Goal: Task Accomplishment & Management: Manage account settings

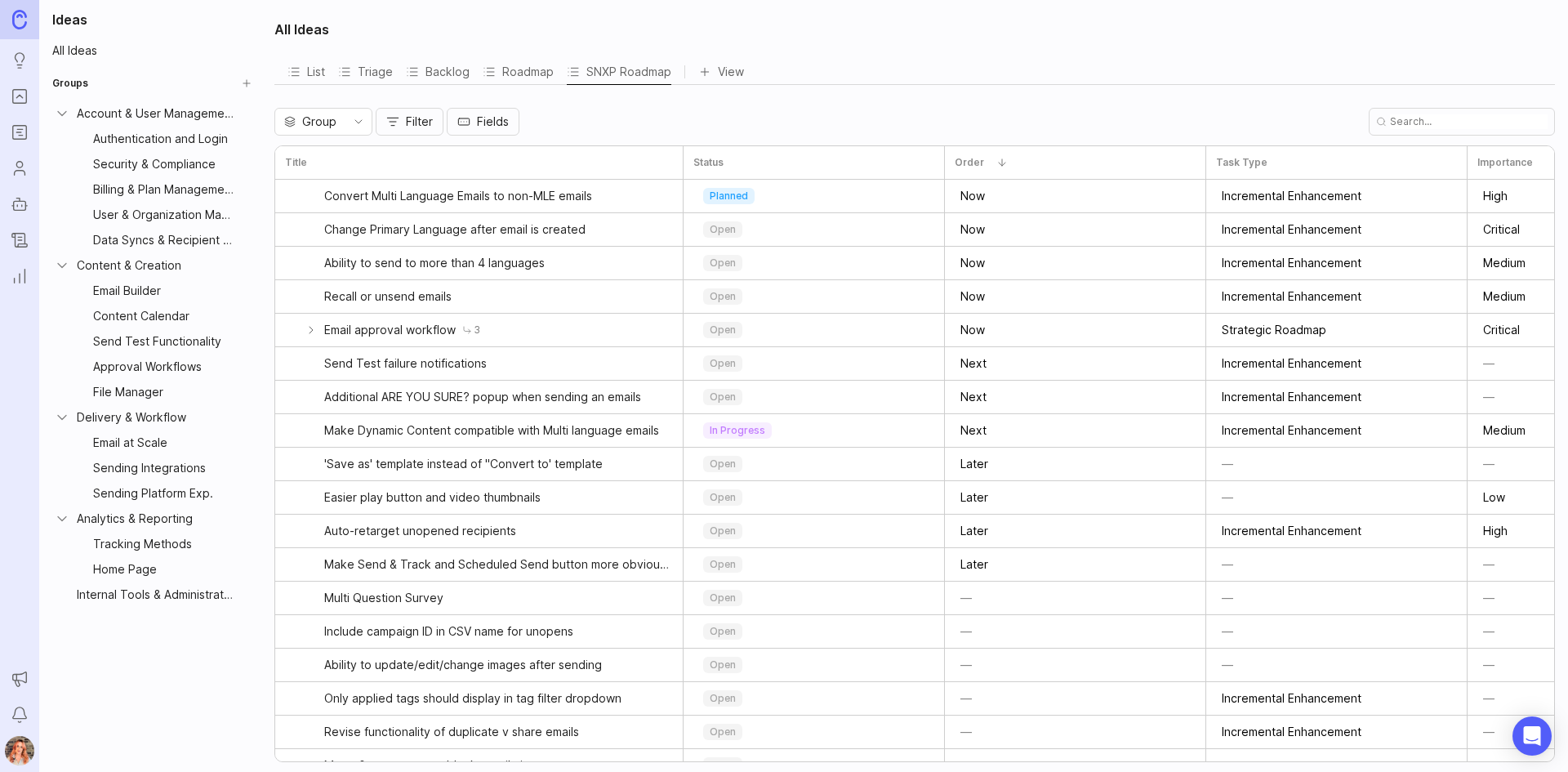
click at [19, 56] on icon "Ideas" at bounding box center [19, 60] width 18 height 20
click at [22, 89] on icon "Portal" at bounding box center [19, 96] width 18 height 20
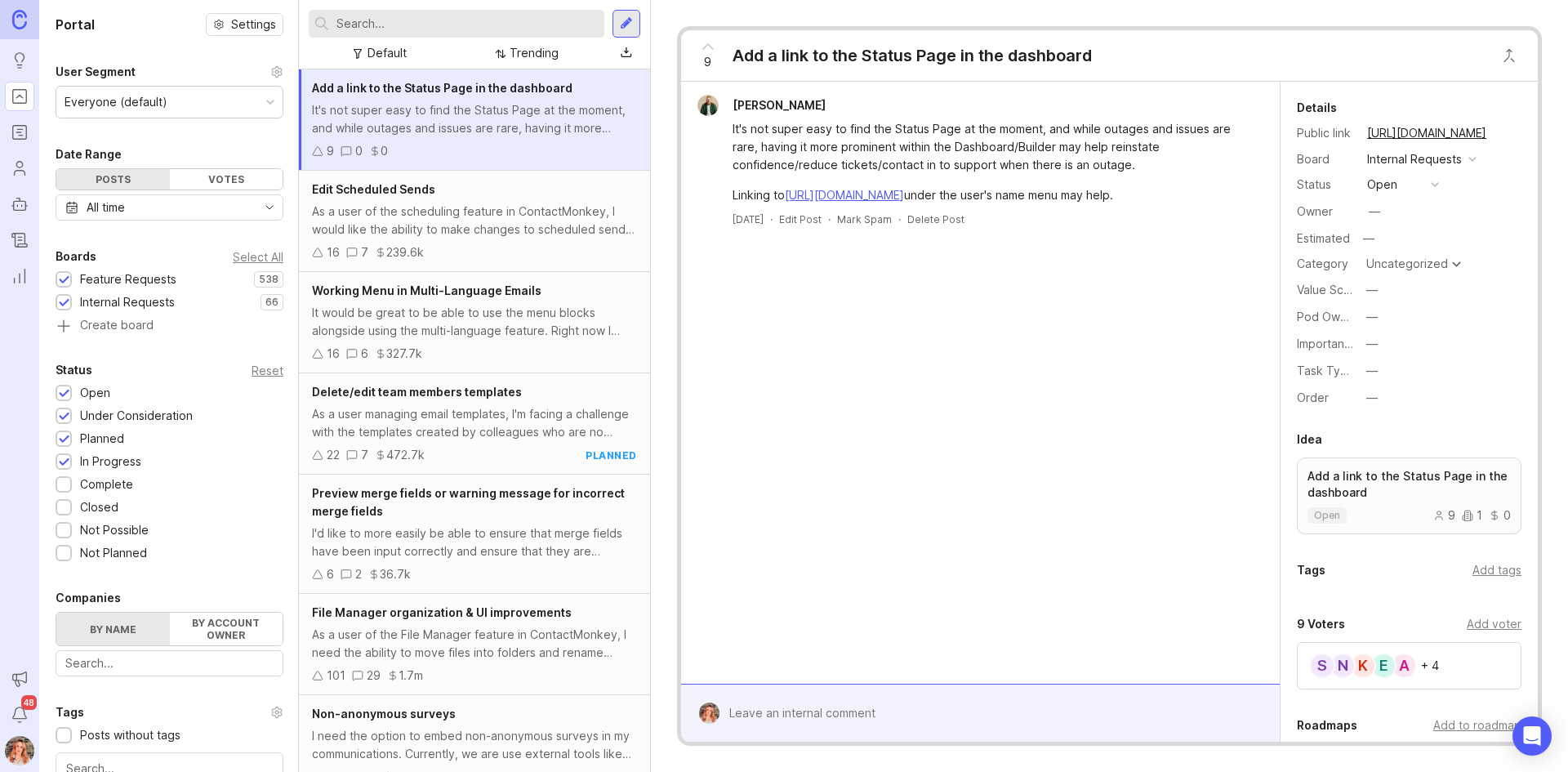
click at [378, 50] on div "Default" at bounding box center [388, 53] width 39 height 18
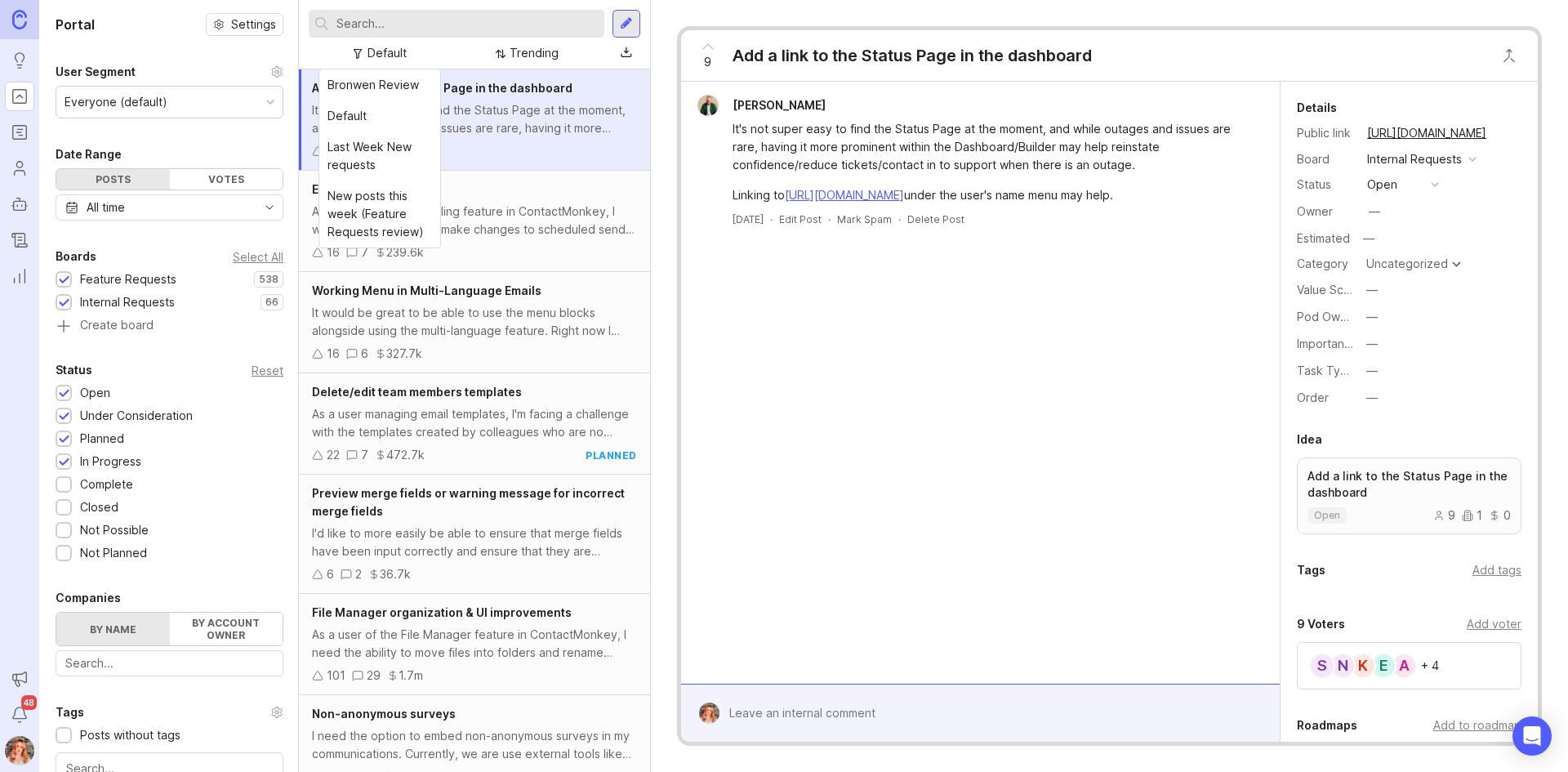
click at [505, 50] on div at bounding box center [499, 53] width 13 height 11
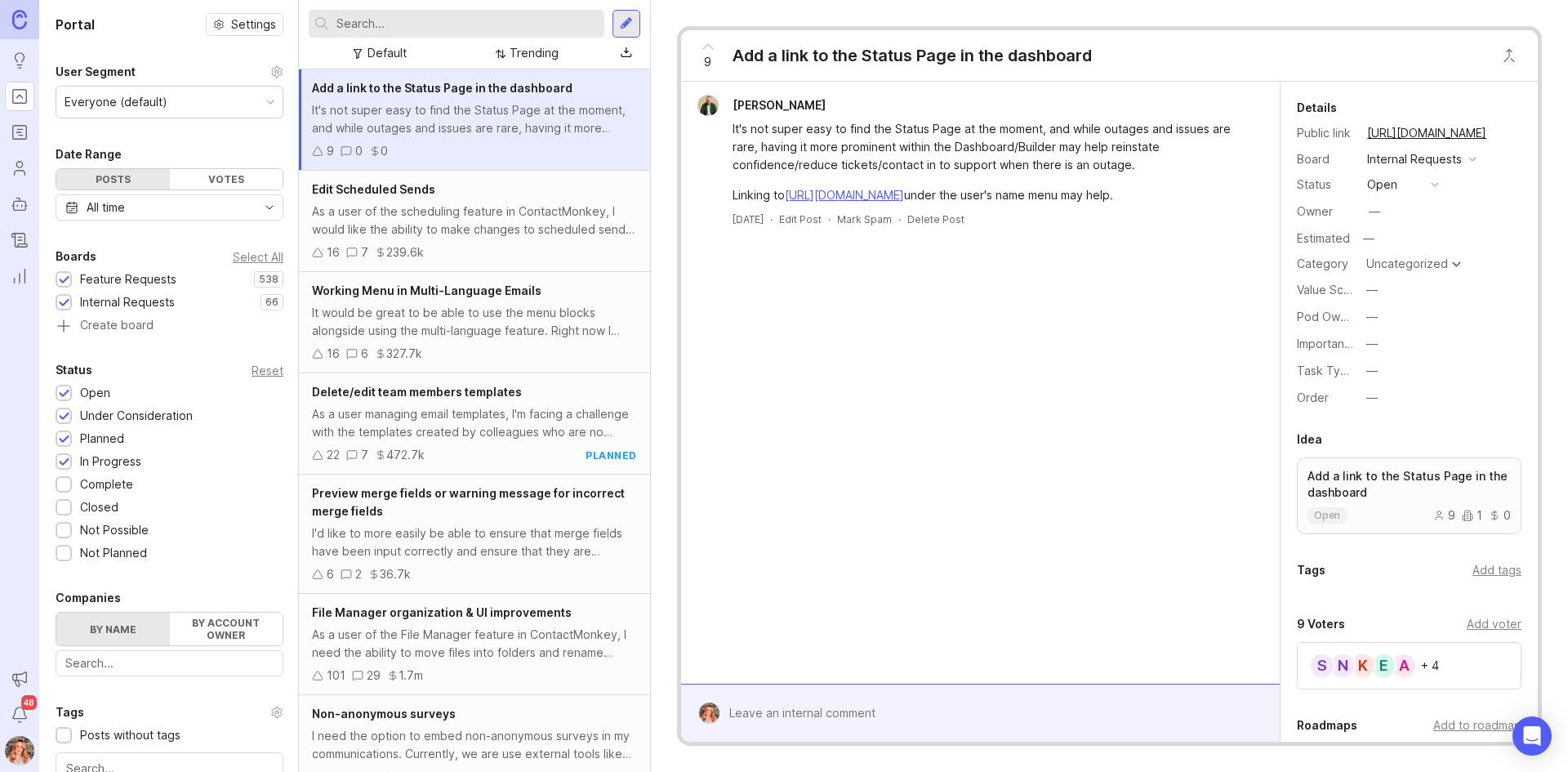
click at [537, 224] on div "As a user of the scheduling feature in ContactMonkey, I would like the ability …" at bounding box center [474, 220] width 325 height 36
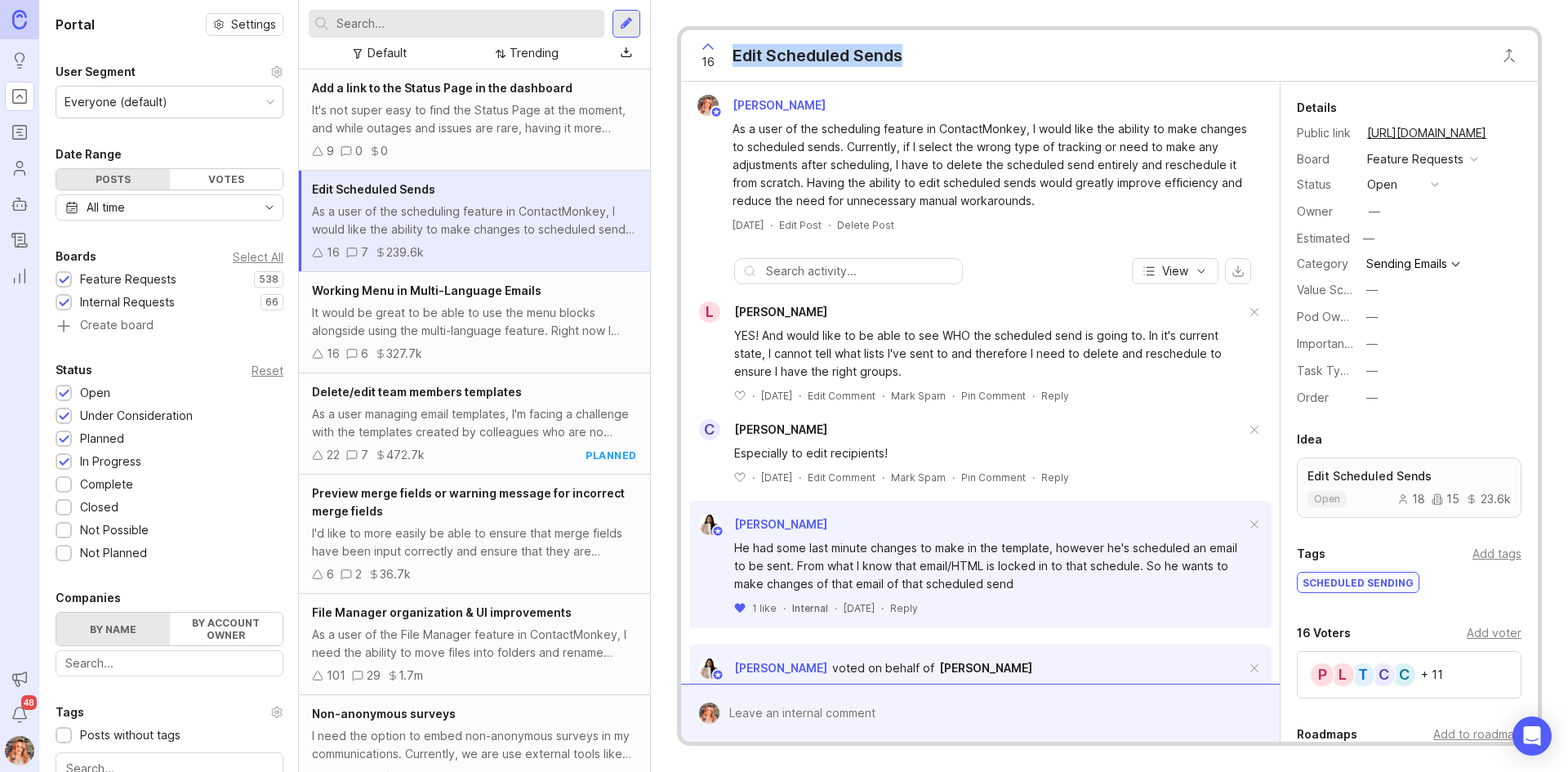
drag, startPoint x: 911, startPoint y: 58, endPoint x: 724, endPoint y: 58, distance: 187.0
click at [724, 58] on div "16 Edit Scheduled Sends" at bounding box center [796, 55] width 230 height 50
copy div "Edit Scheduled Sends"
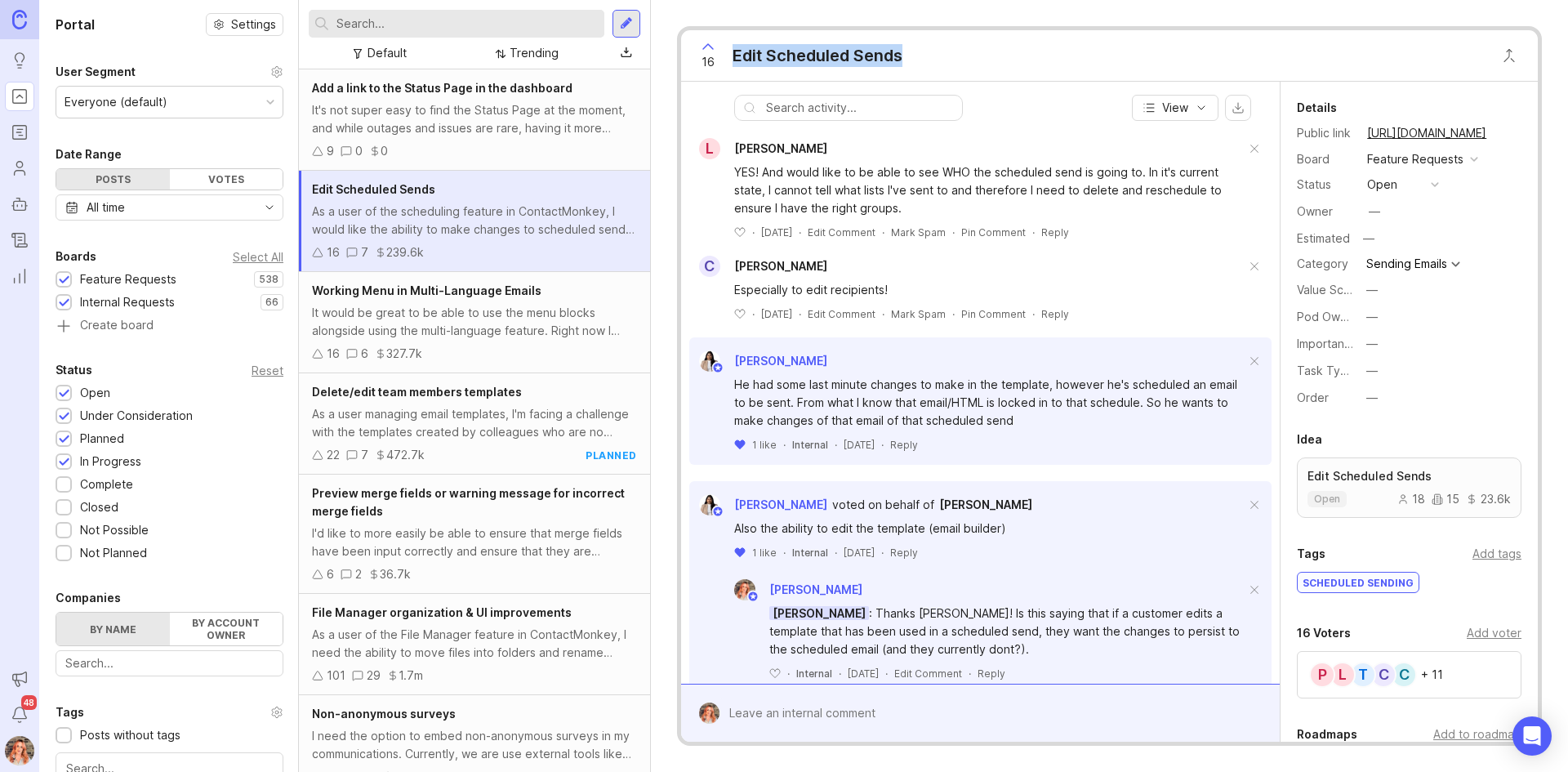
scroll to position [327, 0]
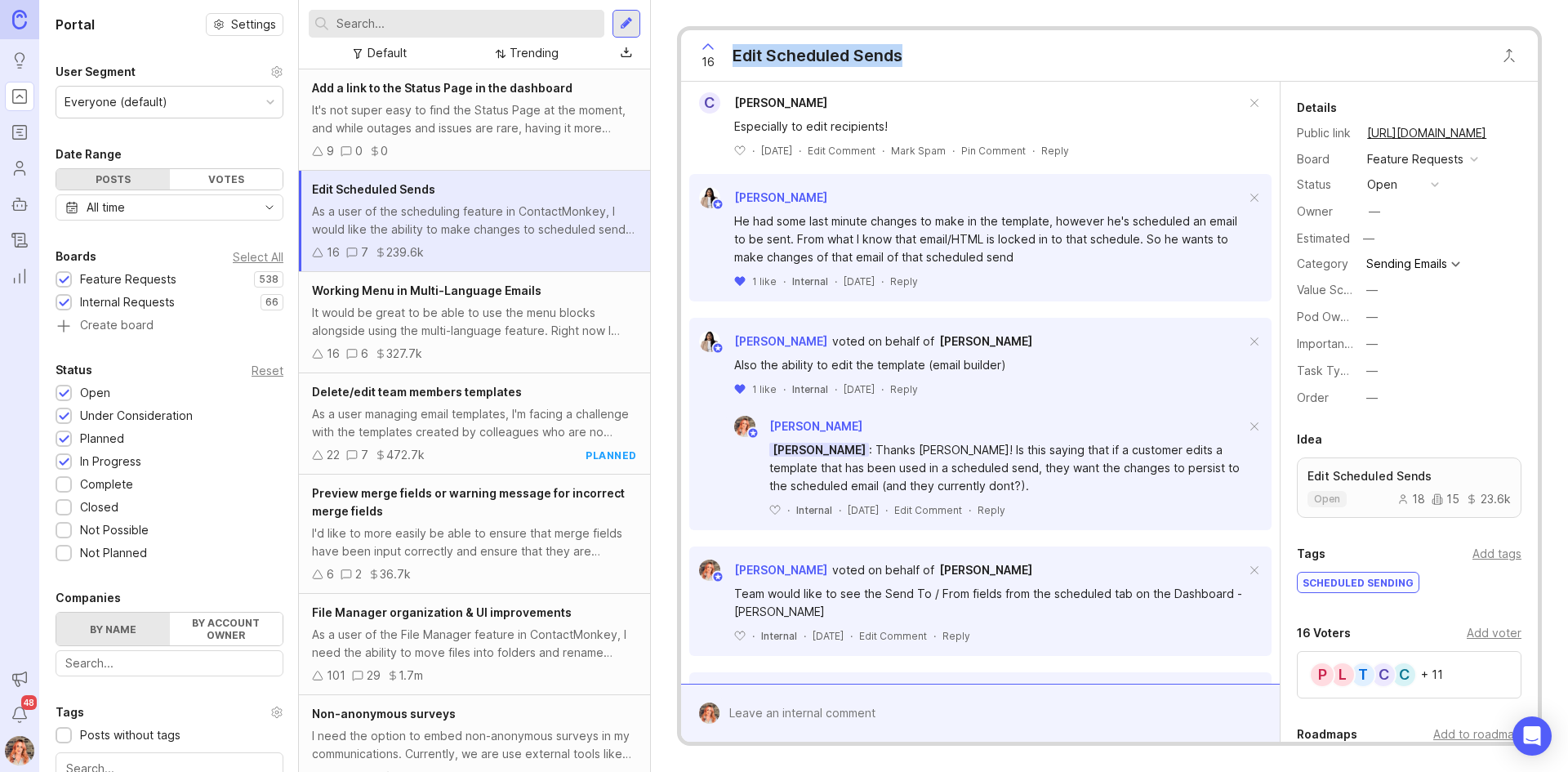
click at [1366, 318] on button "—" at bounding box center [1402, 317] width 82 height 21
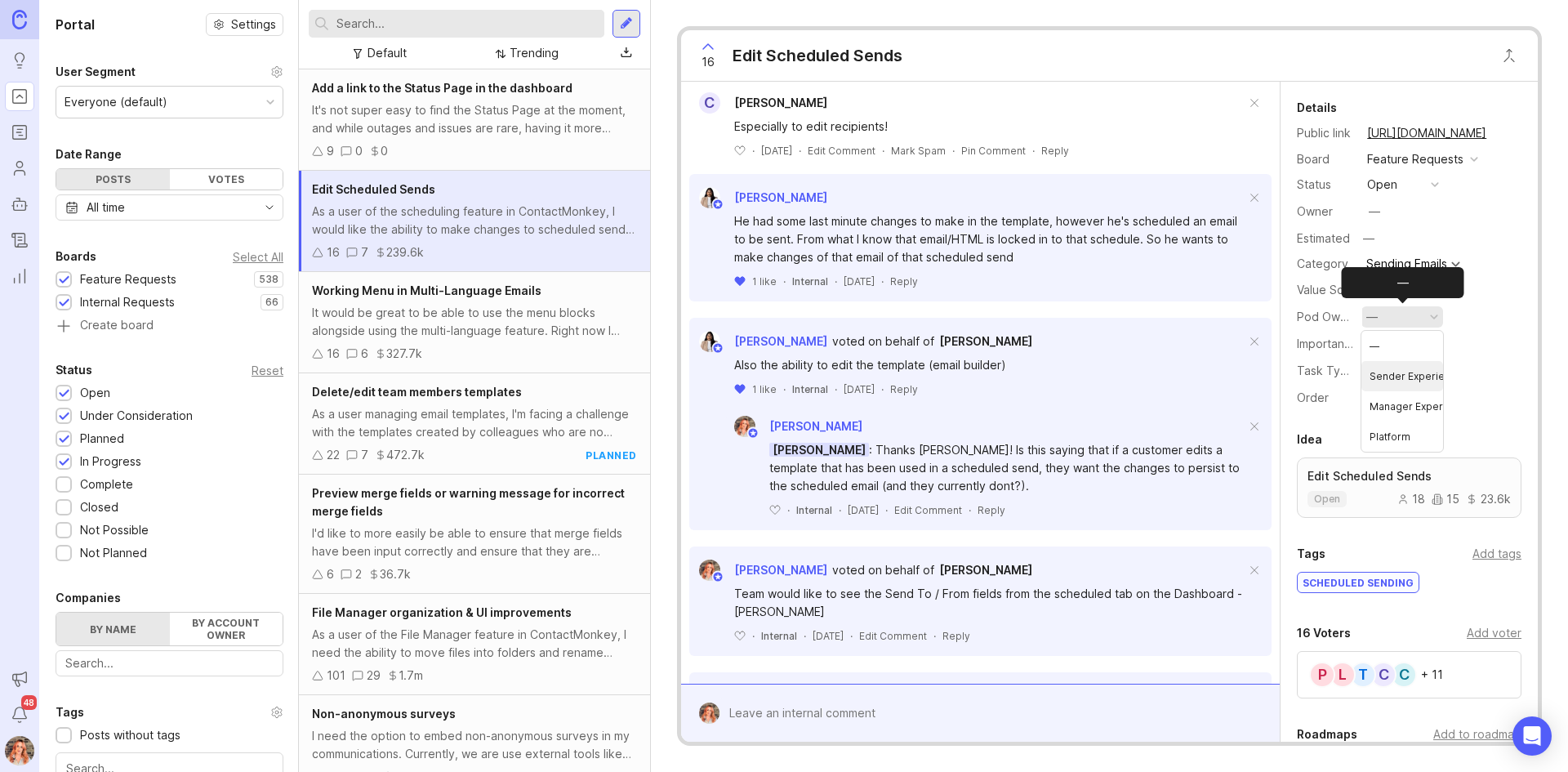
click at [1396, 376] on Experience "Sender Experience" at bounding box center [1402, 376] width 82 height 30
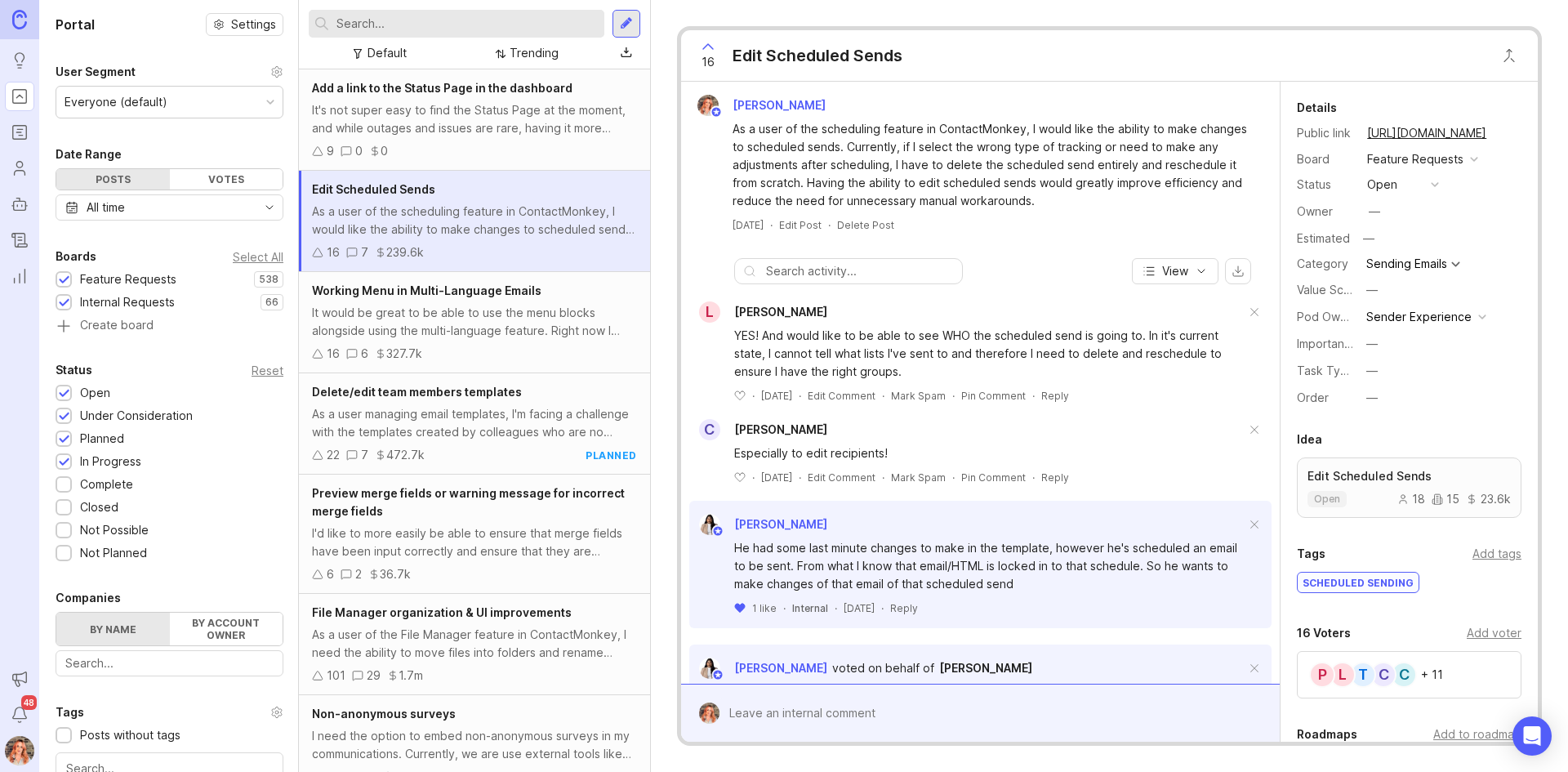
scroll to position [230, 0]
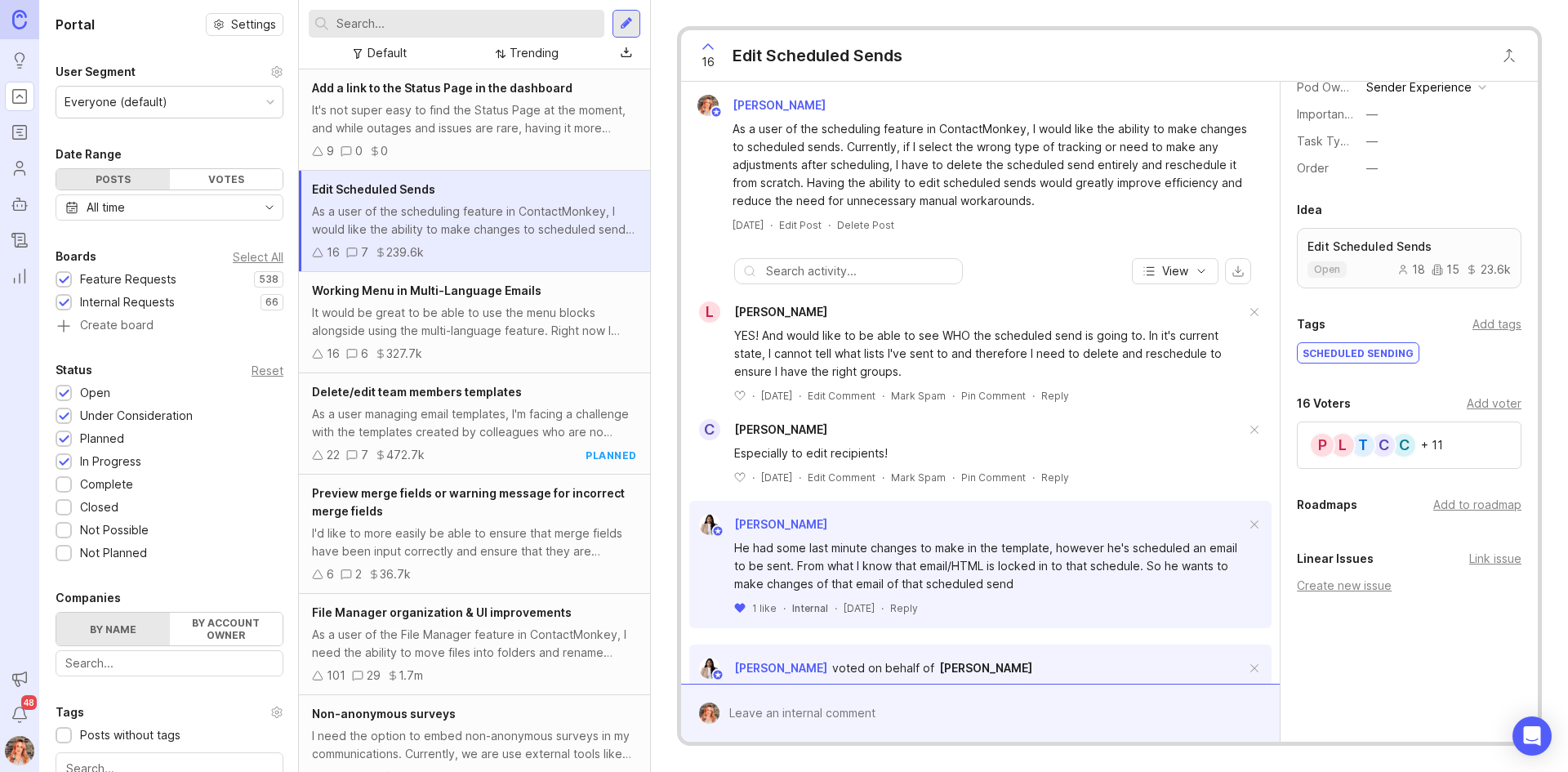
click at [1465, 508] on div "Add to roadmap" at bounding box center [1477, 505] width 88 height 18
click at [1469, 499] on div "Add to roadmap" at bounding box center [1477, 505] width 88 height 18
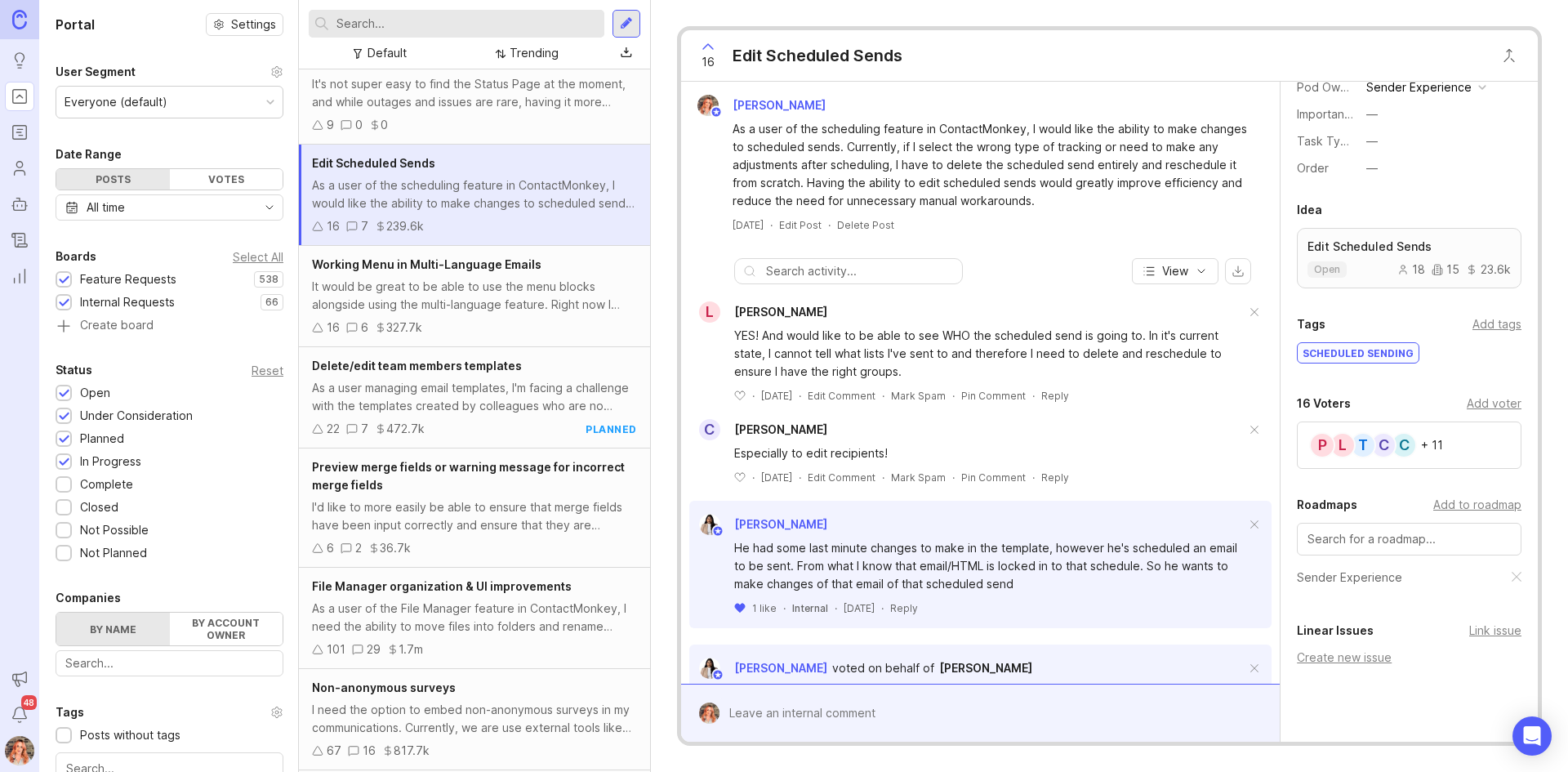
scroll to position [0, 0]
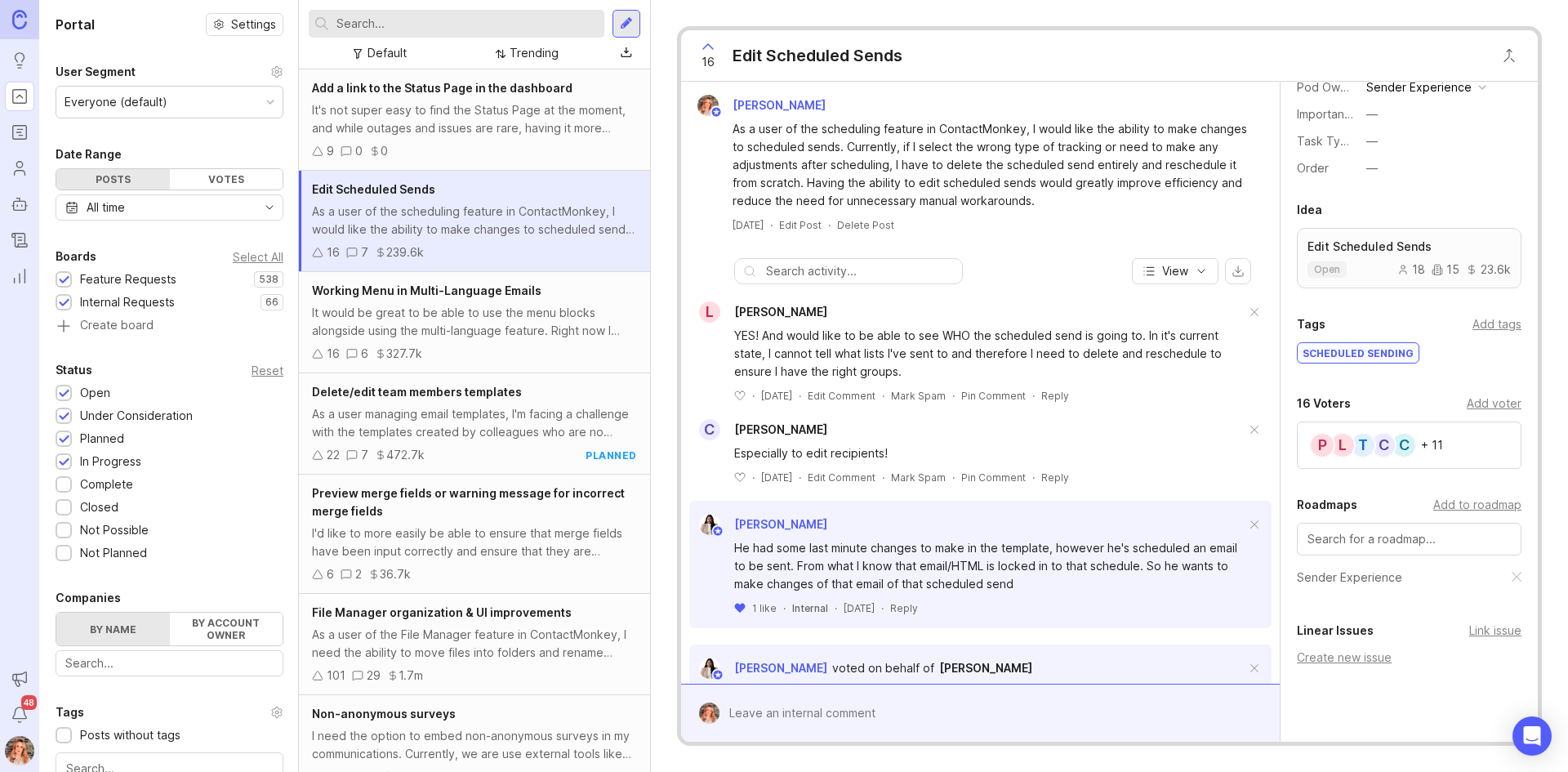
click at [520, 57] on div "Trending" at bounding box center [533, 53] width 49 height 18
click at [461, 328] on div "It would be great to be able to use the menu blocks alongside using the multi-l…" at bounding box center [474, 322] width 325 height 36
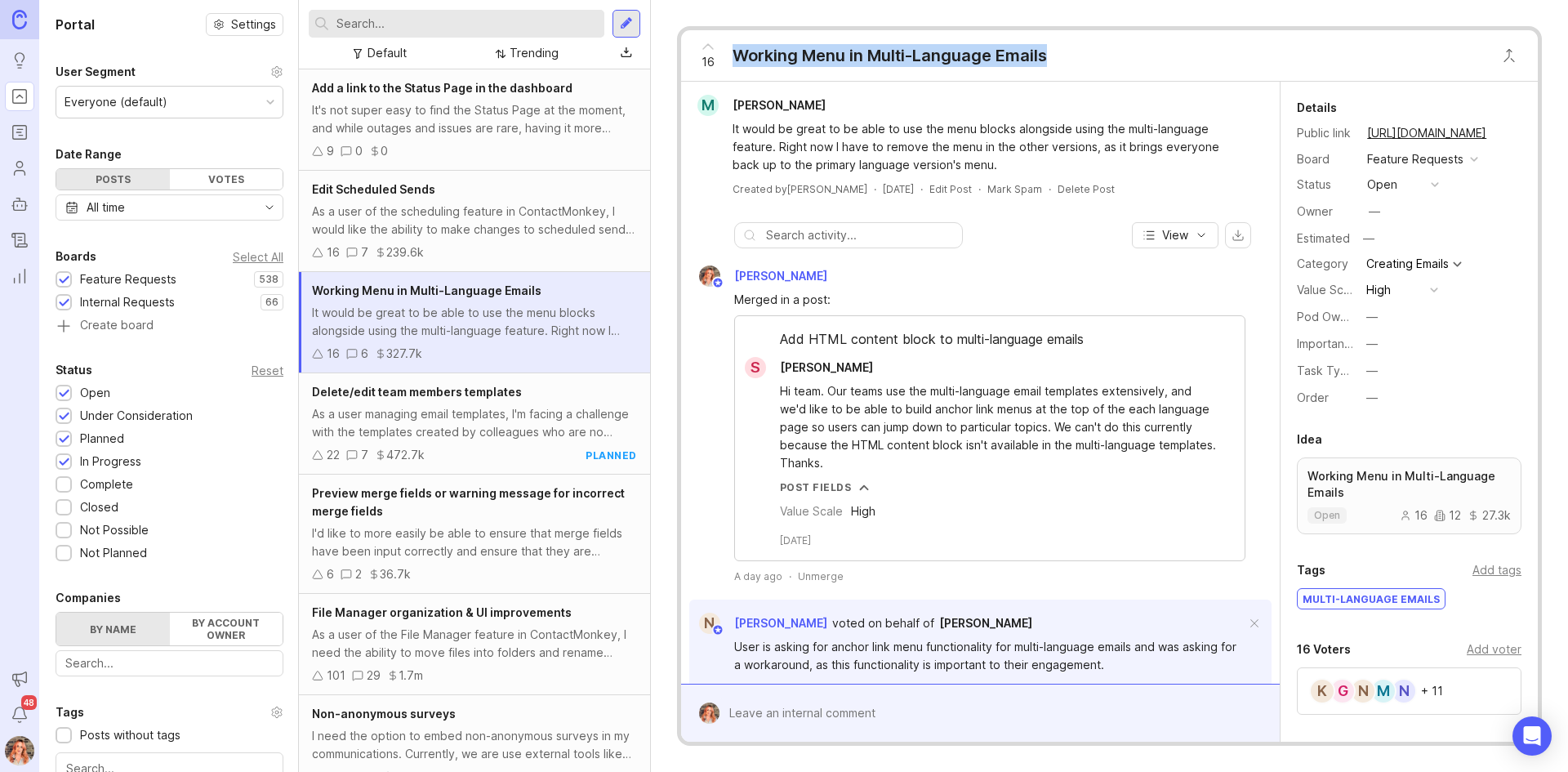
drag, startPoint x: 1048, startPoint y: 58, endPoint x: 726, endPoint y: 47, distance: 322.2
click at [726, 47] on div "16 Working Menu in Multi-Language Emails" at bounding box center [868, 55] width 374 height 50
copy div "Working Menu in Multi-Language Emails"
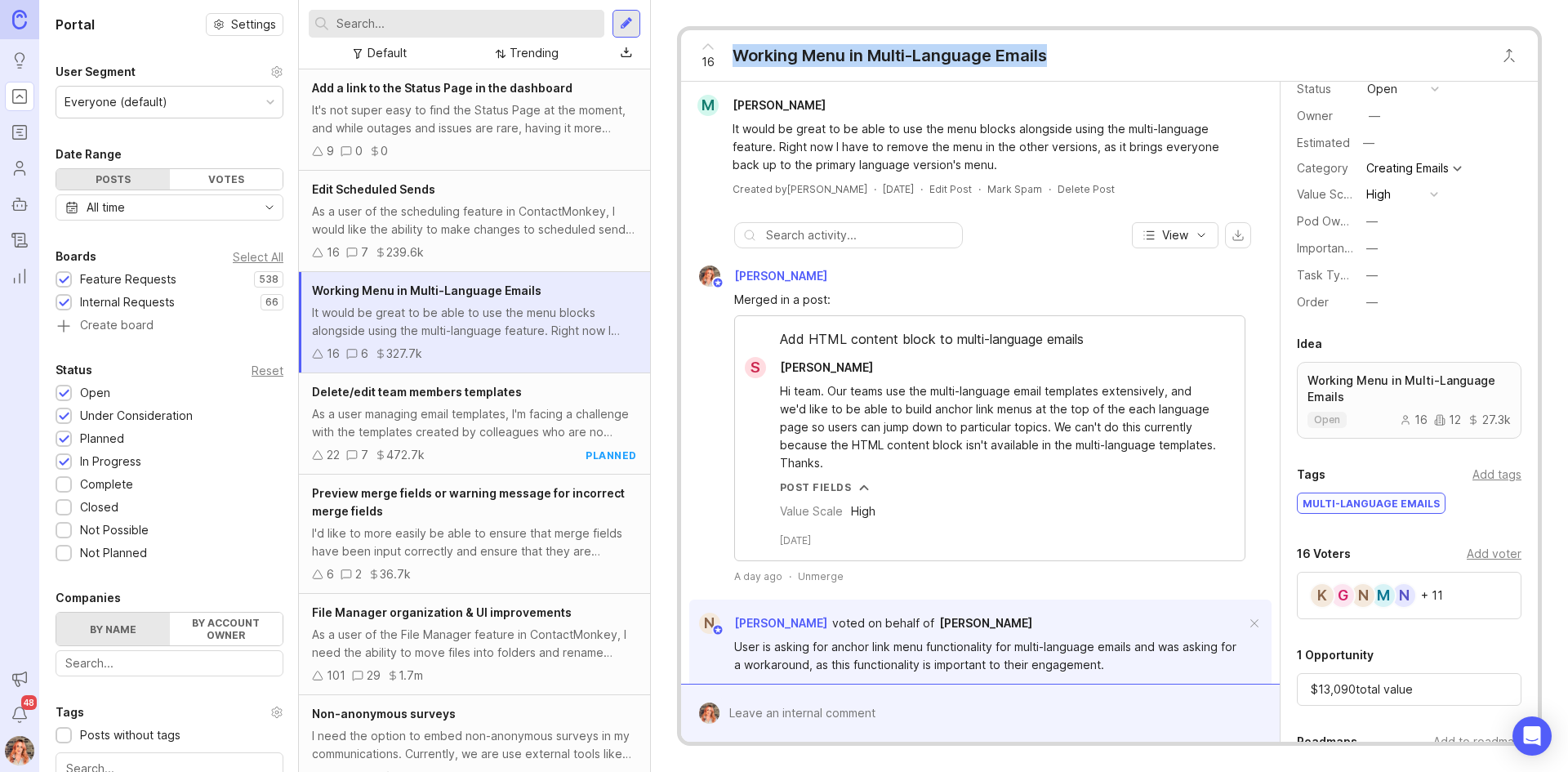
scroll to position [163, 0]
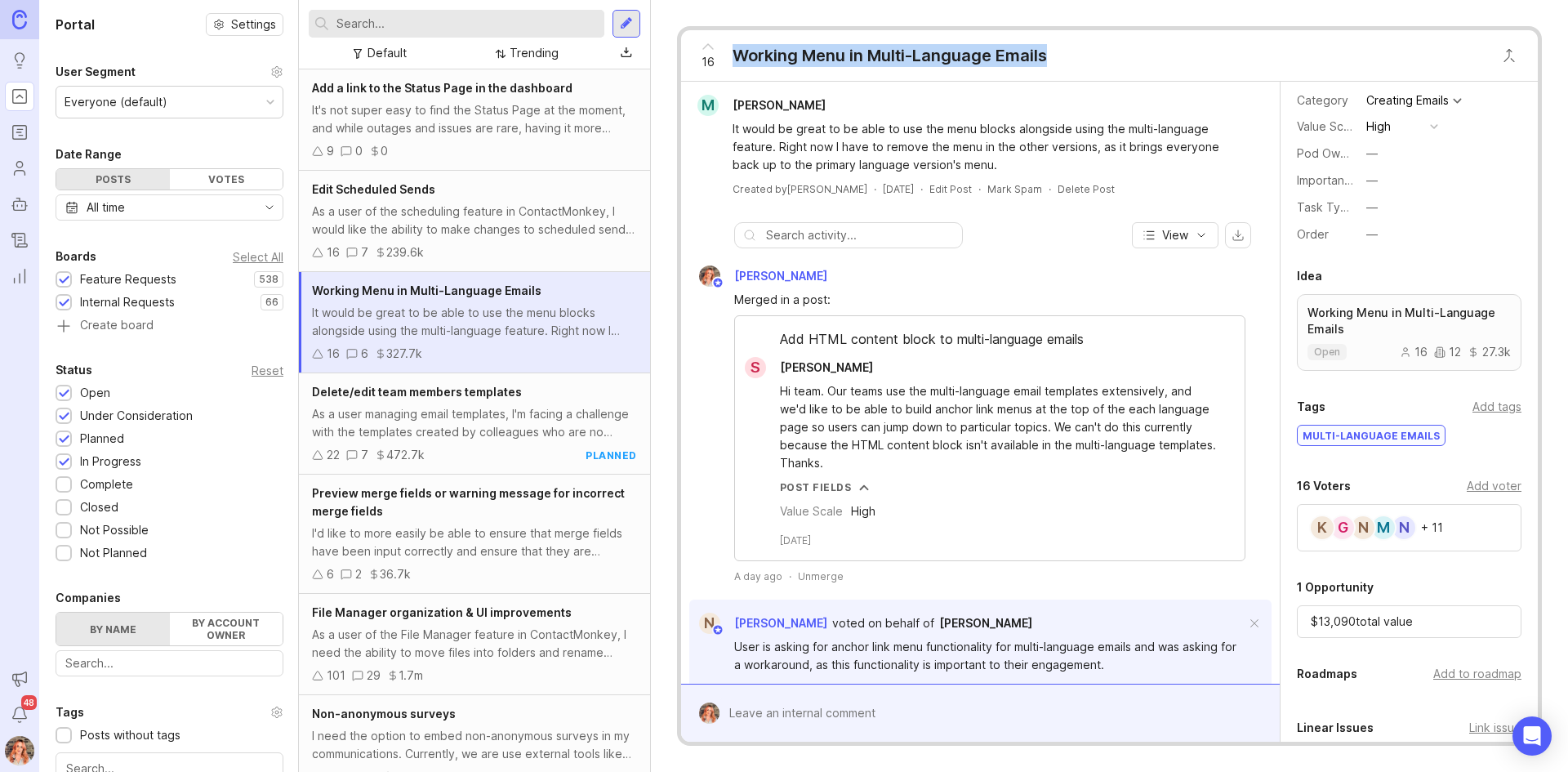
click at [376, 120] on div "It's not super easy to find the Status Page at the moment, and while outages an…" at bounding box center [474, 120] width 325 height 36
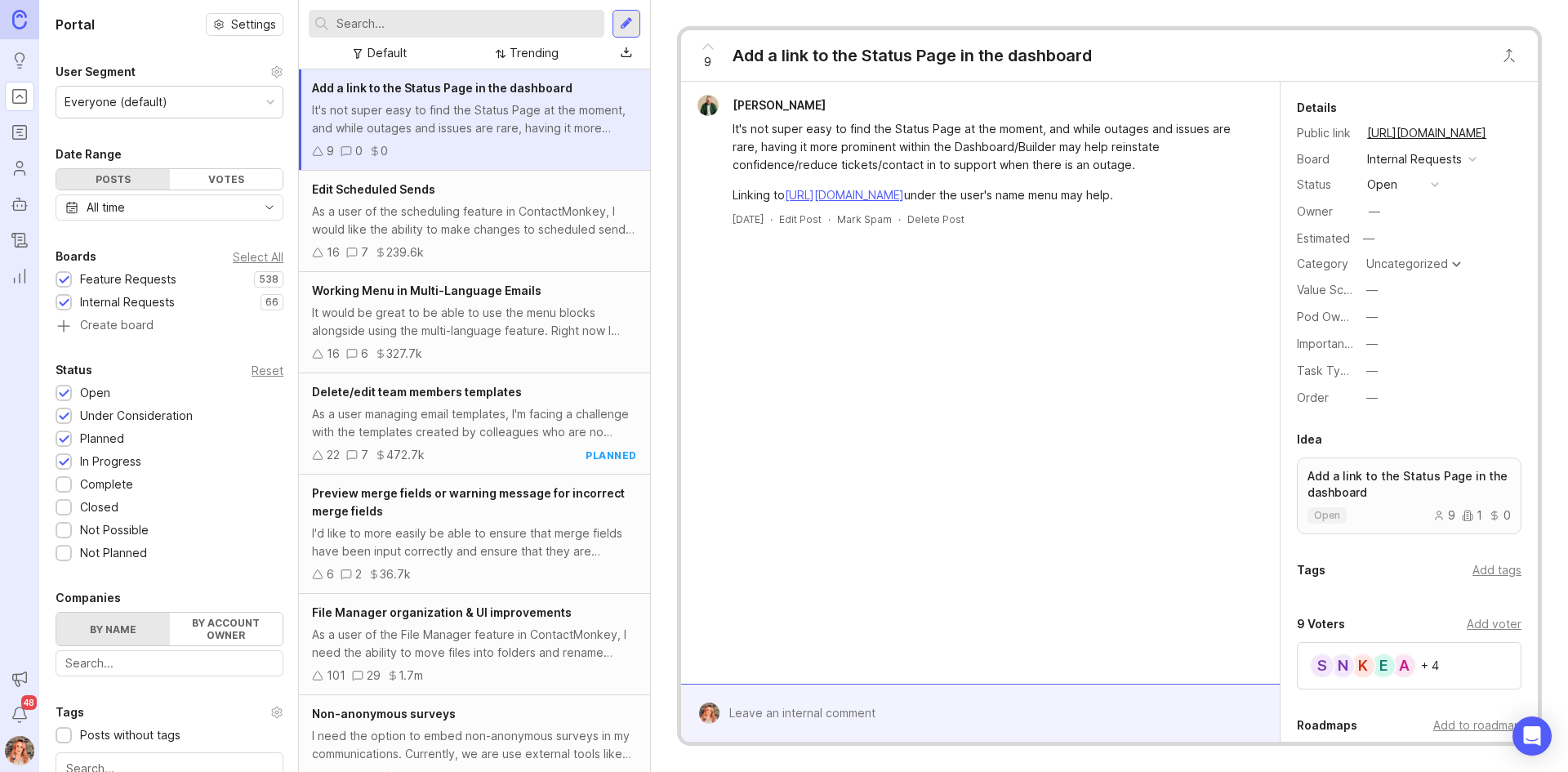
click at [441, 240] on div "Edit Scheduled Sends As a user of the scheduling feature in ContactMonkey, I wo…" at bounding box center [474, 221] width 351 height 102
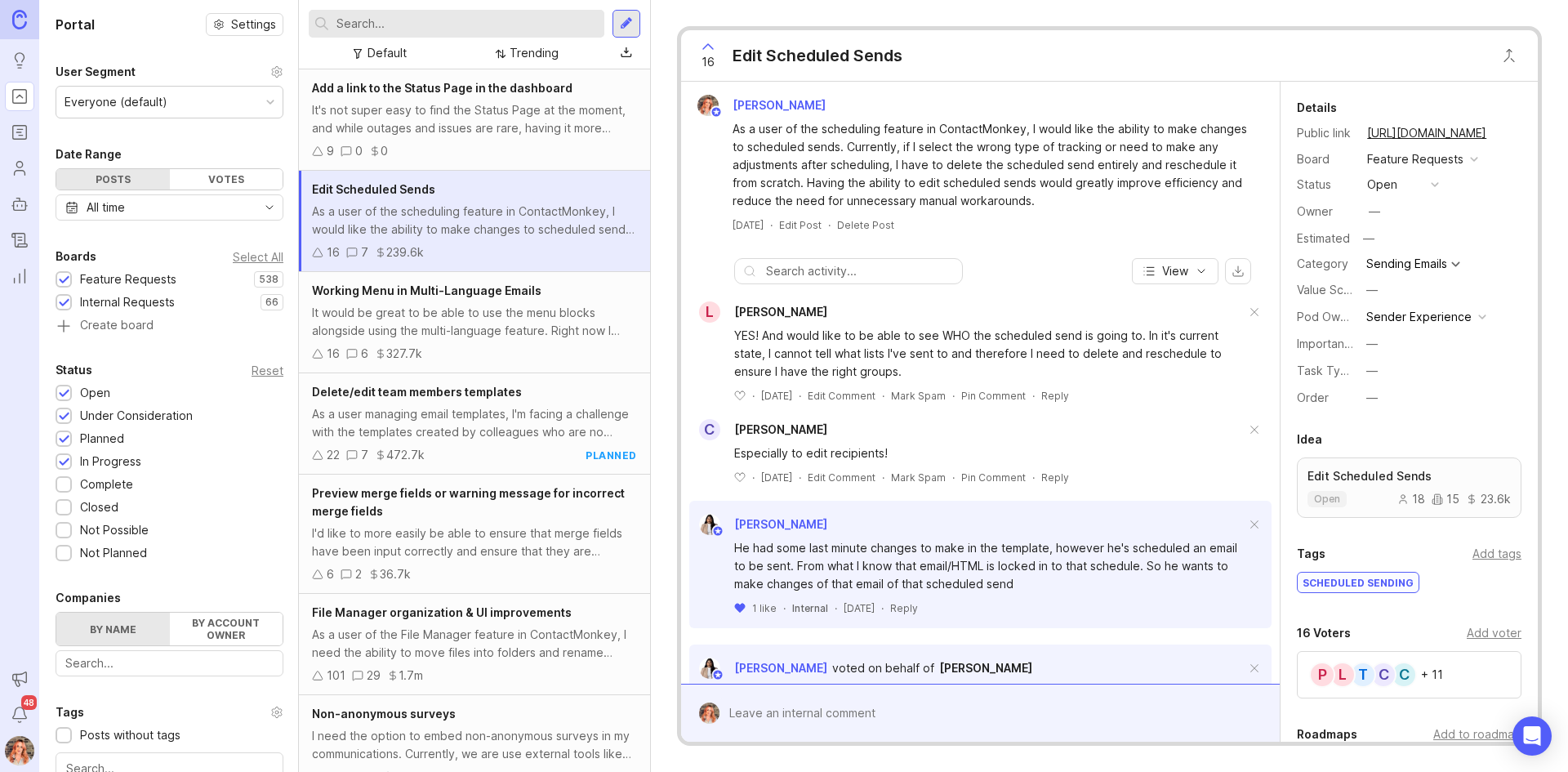
click at [186, 172] on div "Votes" at bounding box center [226, 179] width 114 height 20
click at [229, 175] on div "Votes" at bounding box center [226, 179] width 114 height 20
click at [177, 213] on div "All time" at bounding box center [169, 208] width 228 height 26
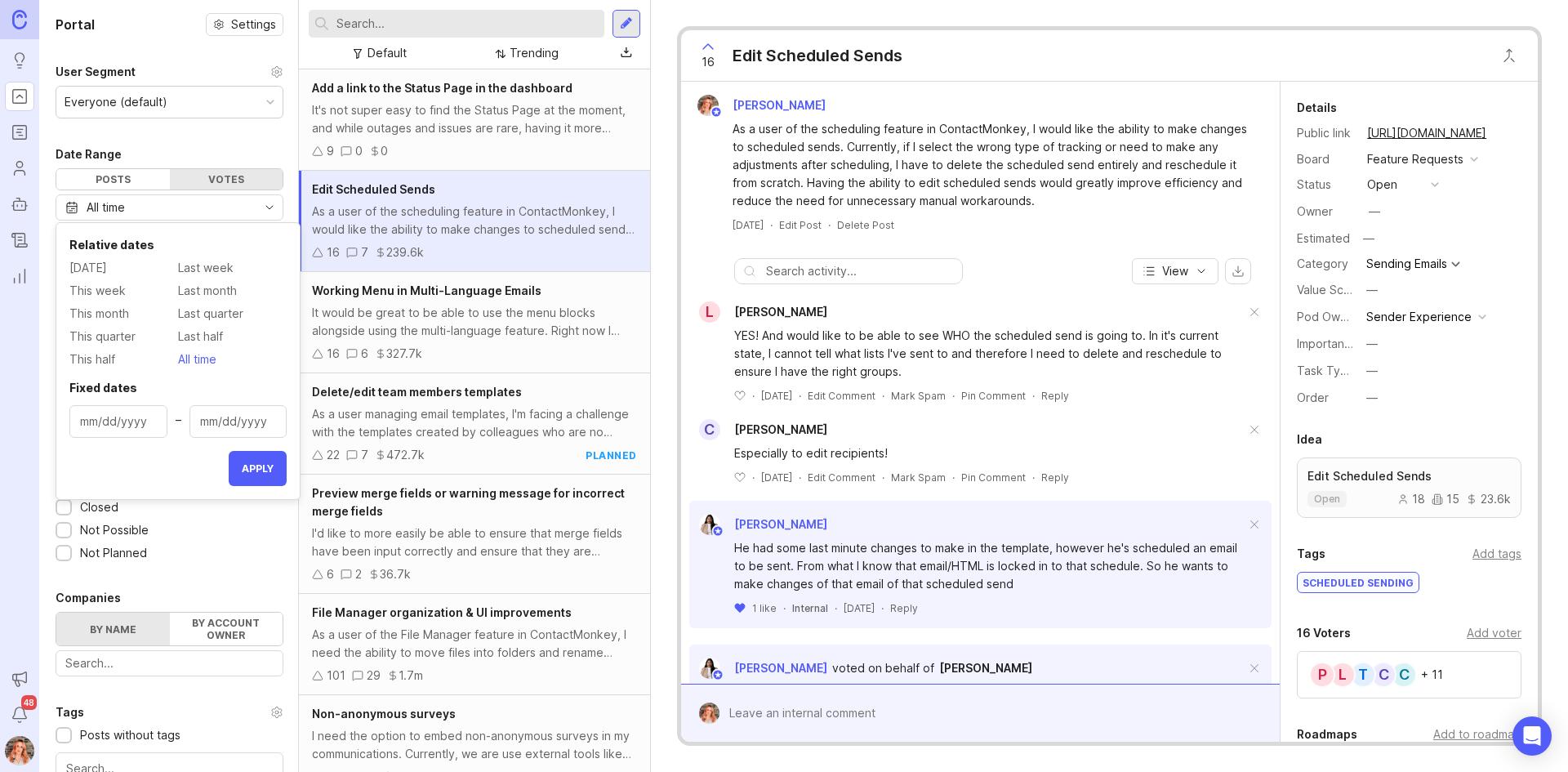
click at [96, 286] on span "This week" at bounding box center [97, 290] width 56 height 18
click at [102, 315] on span "This month" at bounding box center [99, 313] width 60 height 18
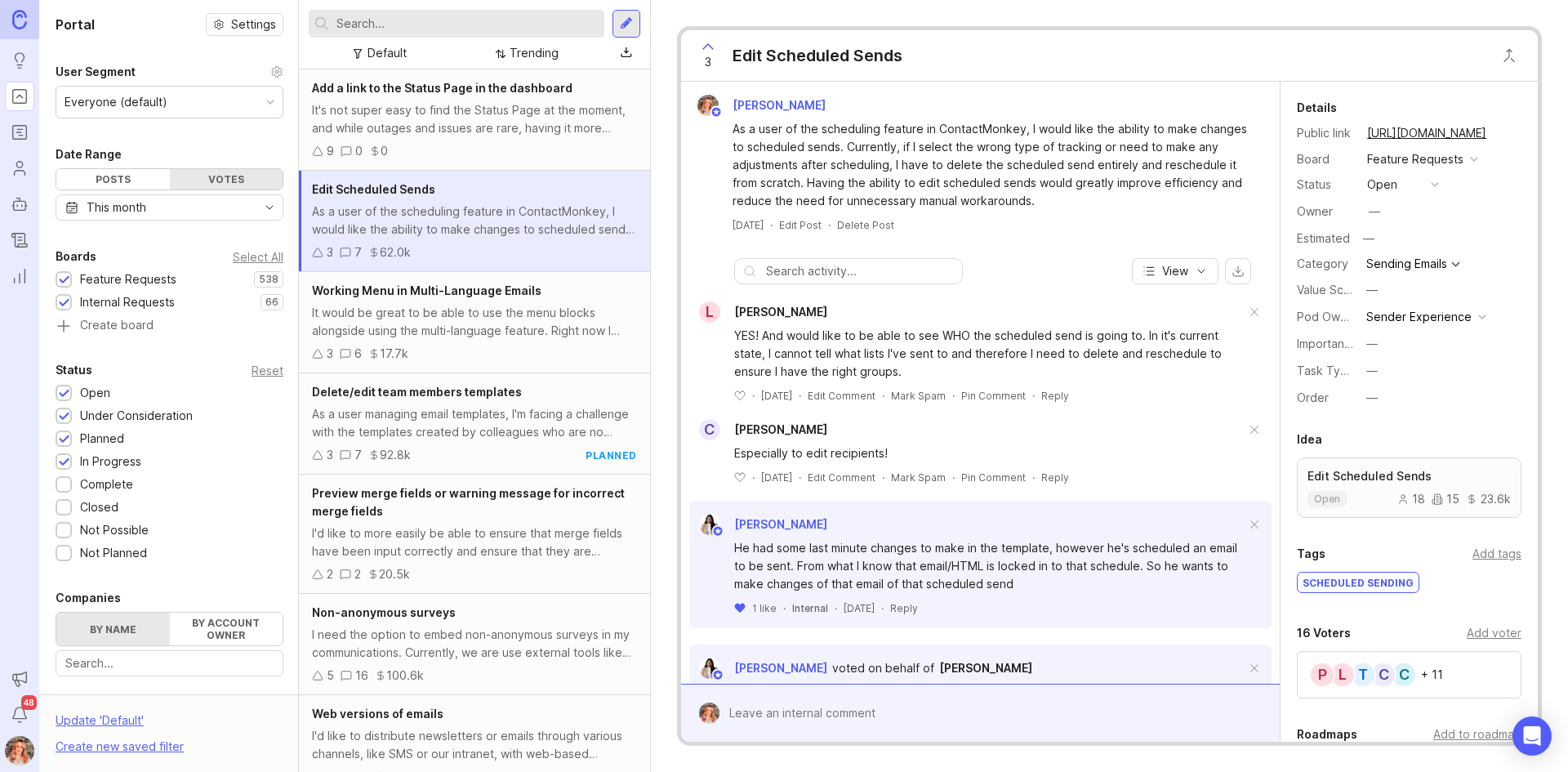
click at [516, 317] on div "It would be great to be able to use the menu blocks alongside using the multi-l…" at bounding box center [474, 322] width 325 height 36
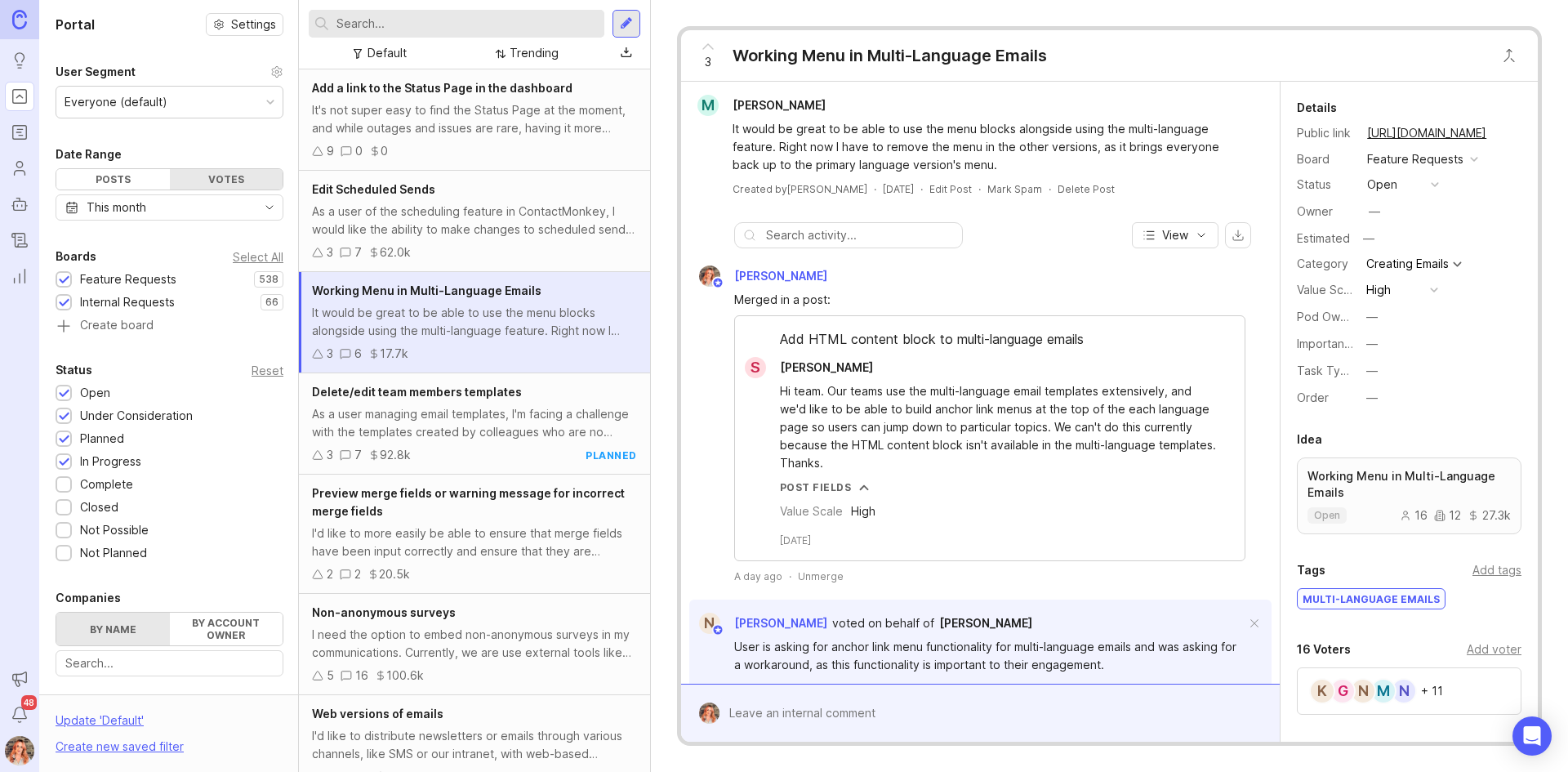
click at [1367, 317] on div "—" at bounding box center [1372, 317] width 11 height 18
click at [1392, 377] on Experience "Sender Experience" at bounding box center [1402, 376] width 82 height 30
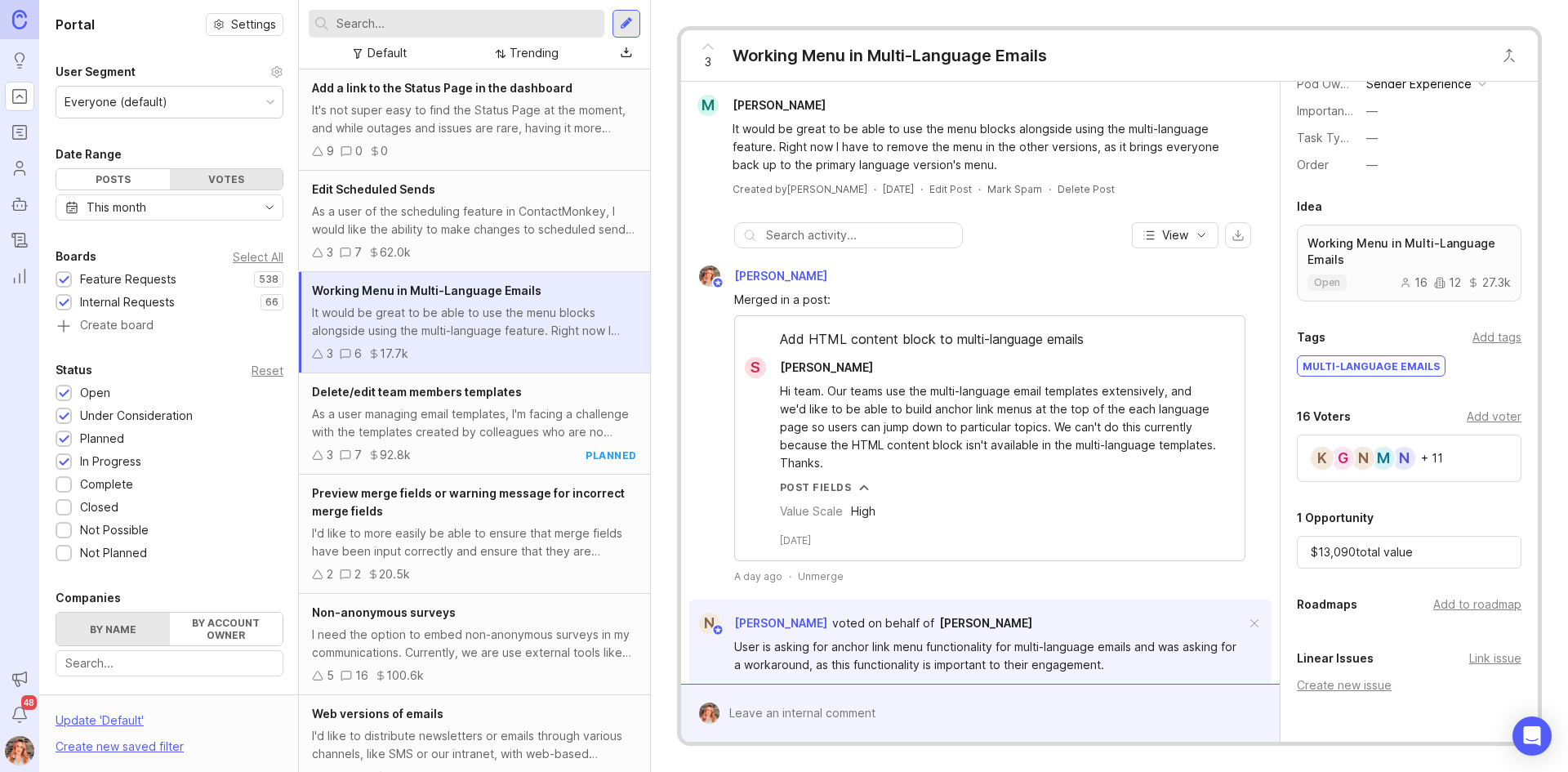
scroll to position [332, 0]
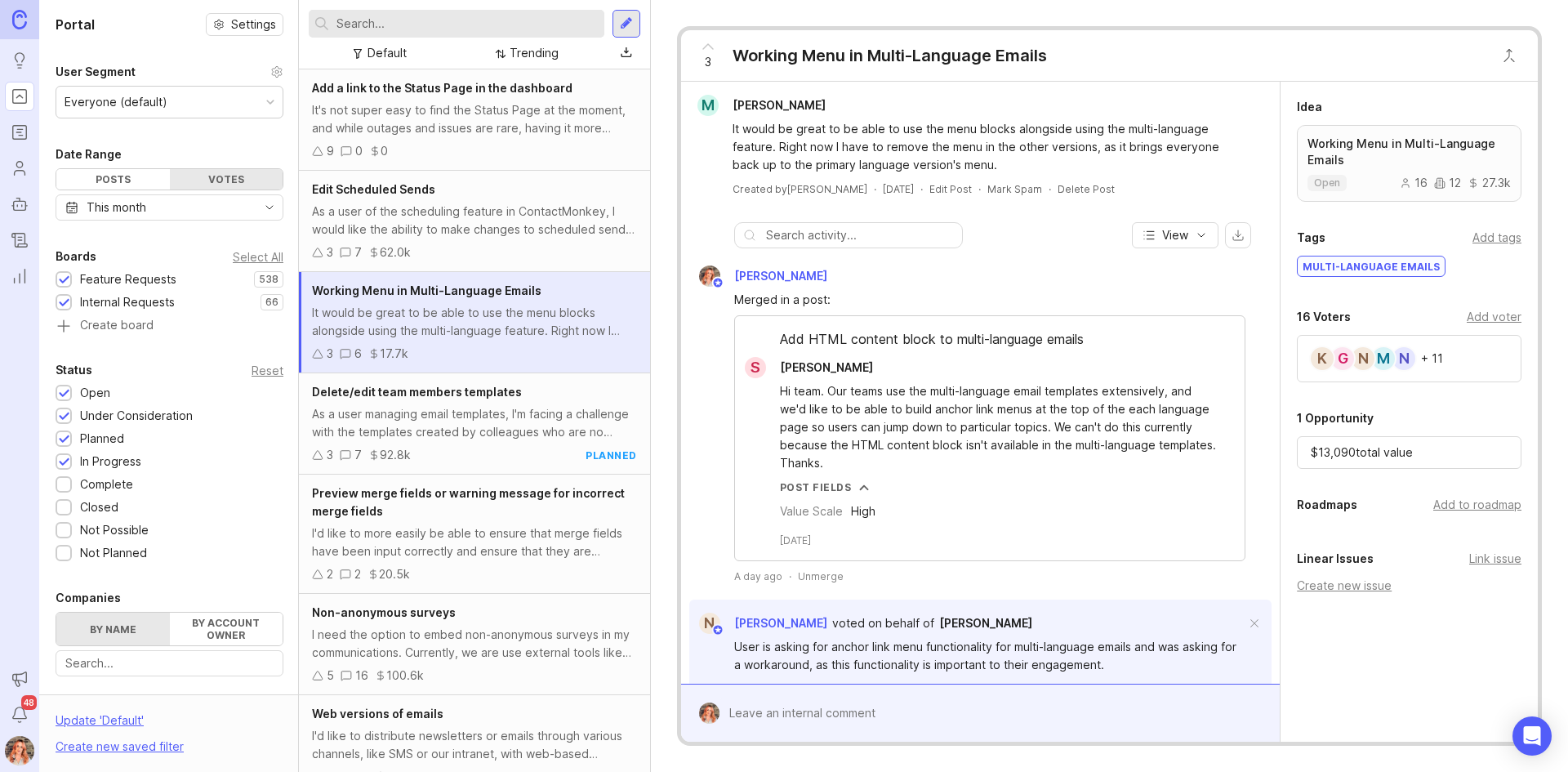
click at [1466, 505] on div "Add to roadmap" at bounding box center [1477, 505] width 88 height 18
click at [498, 395] on span "Delete/edit team members templates" at bounding box center [417, 392] width 210 height 14
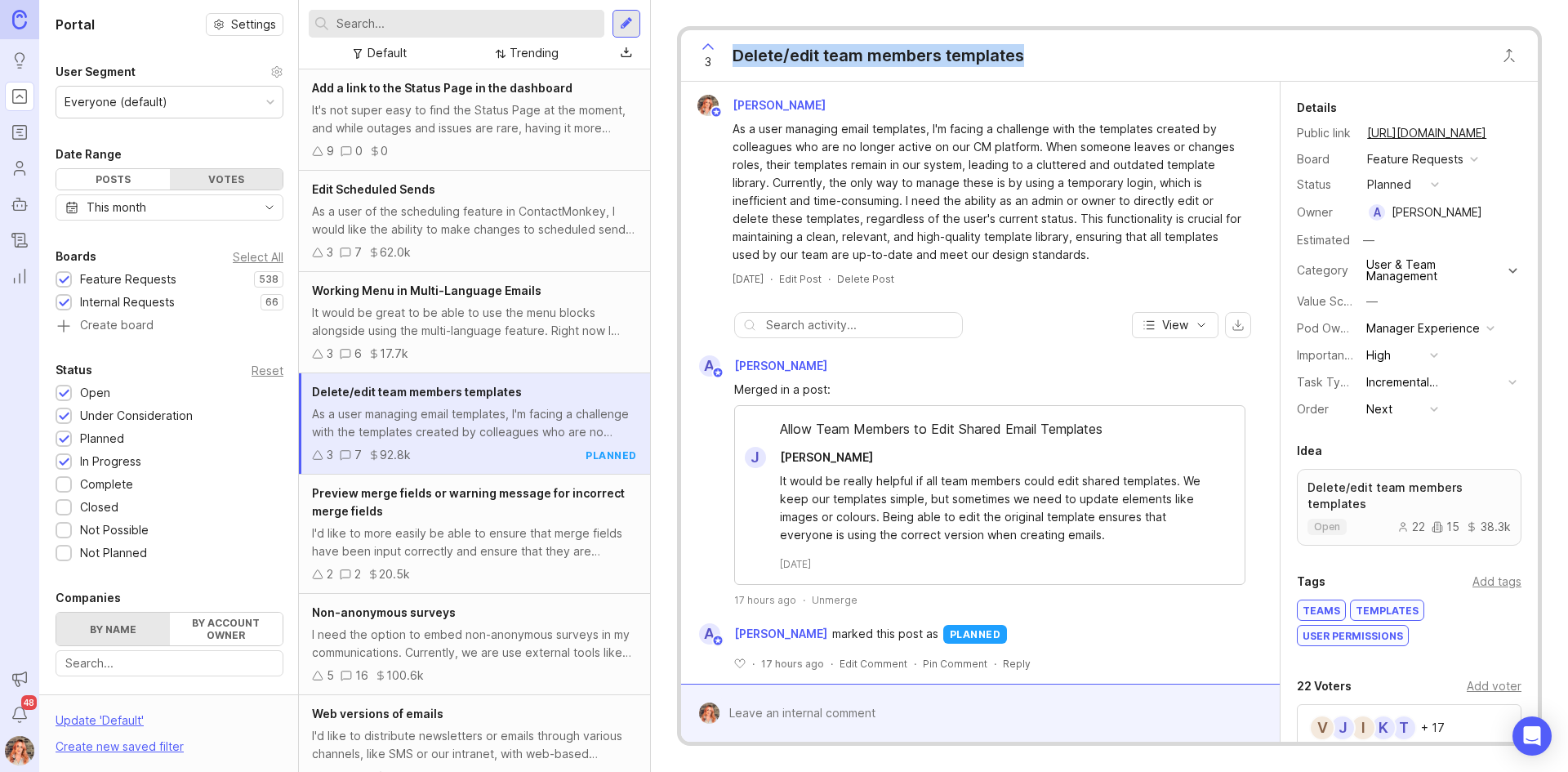
drag, startPoint x: 1029, startPoint y: 56, endPoint x: 713, endPoint y: 39, distance: 316.5
click at [713, 39] on div "3 Delete/edit team members templates" at bounding box center [856, 55] width 351 height 50
copy div "Delete/edit team members templates"
click at [516, 51] on div "Trending" at bounding box center [533, 53] width 49 height 18
click at [125, 212] on div "This month" at bounding box center [116, 207] width 60 height 18
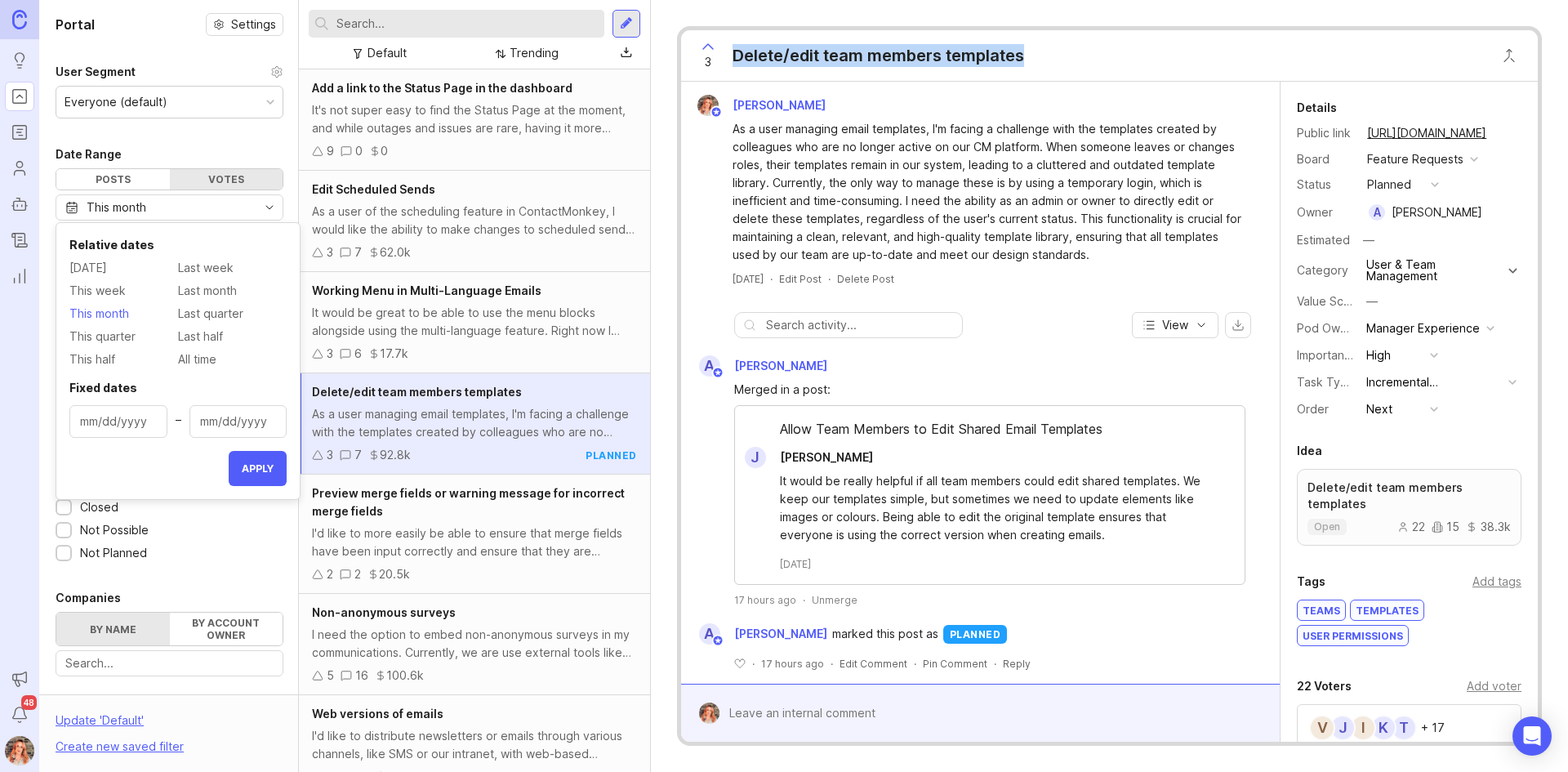
click at [108, 316] on span "This month" at bounding box center [99, 313] width 60 height 18
click at [217, 290] on span "Last month" at bounding box center [207, 290] width 59 height 18
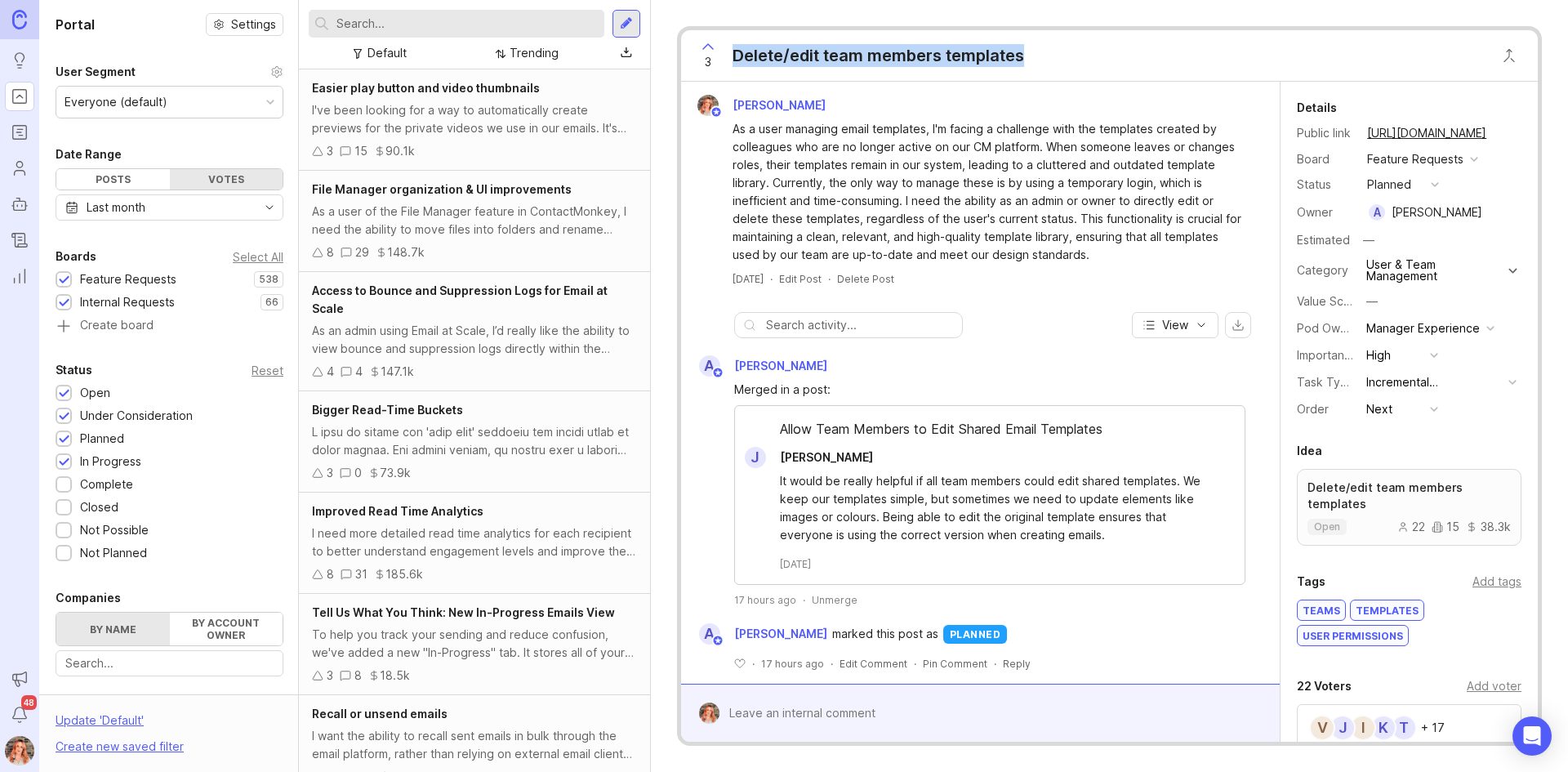
click at [157, 210] on div "Last month" at bounding box center [169, 208] width 228 height 26
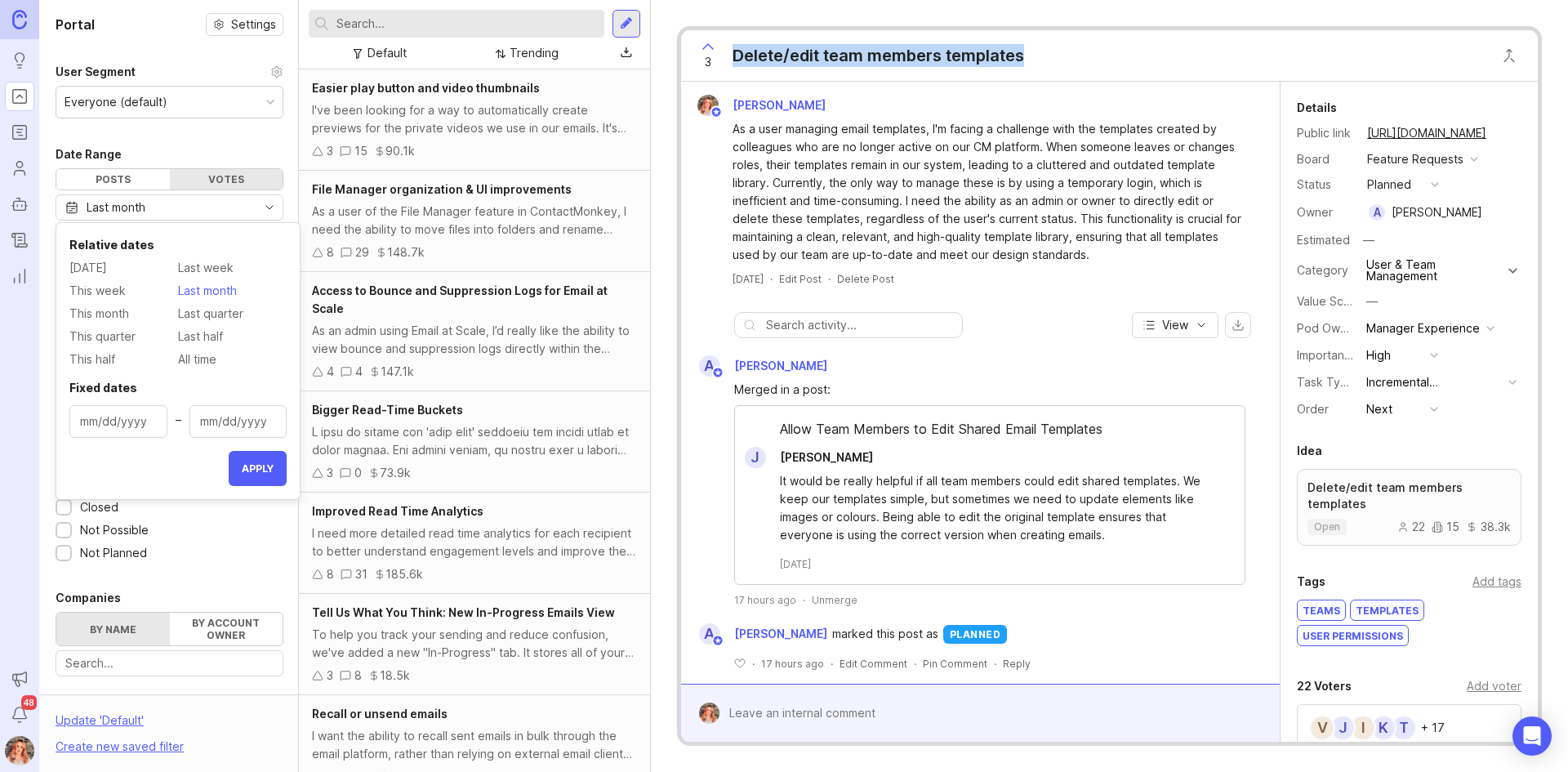
click at [115, 334] on span "This quarter" at bounding box center [102, 336] width 66 height 18
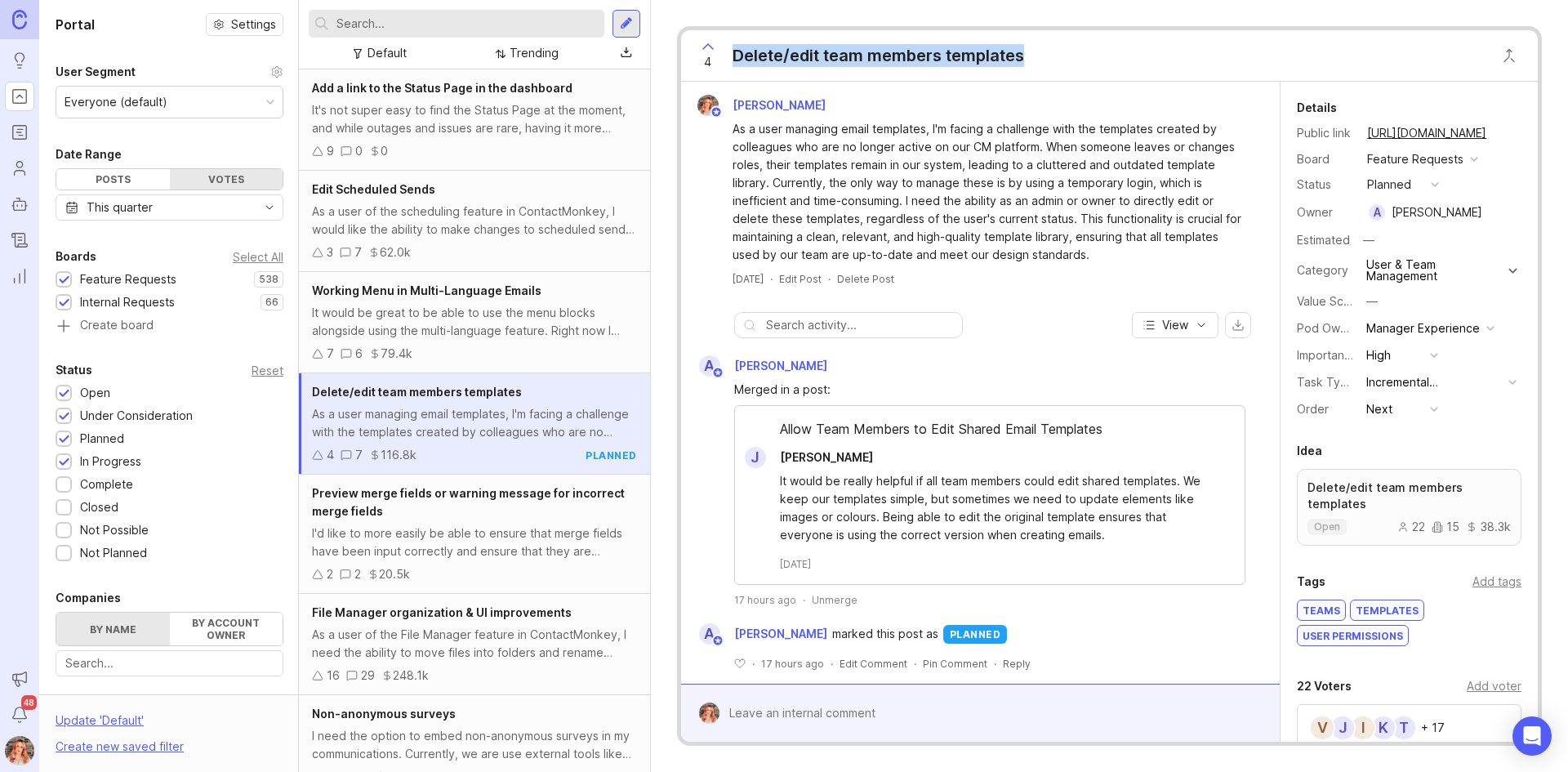
click at [1505, 135] on button "copy icon" at bounding box center [1502, 133] width 23 height 23
drag, startPoint x: 457, startPoint y: 307, endPoint x: 520, endPoint y: 318, distance: 64.0
click at [457, 307] on div "It would be great to be able to use the menu blocks alongside using the multi-l…" at bounding box center [474, 322] width 325 height 36
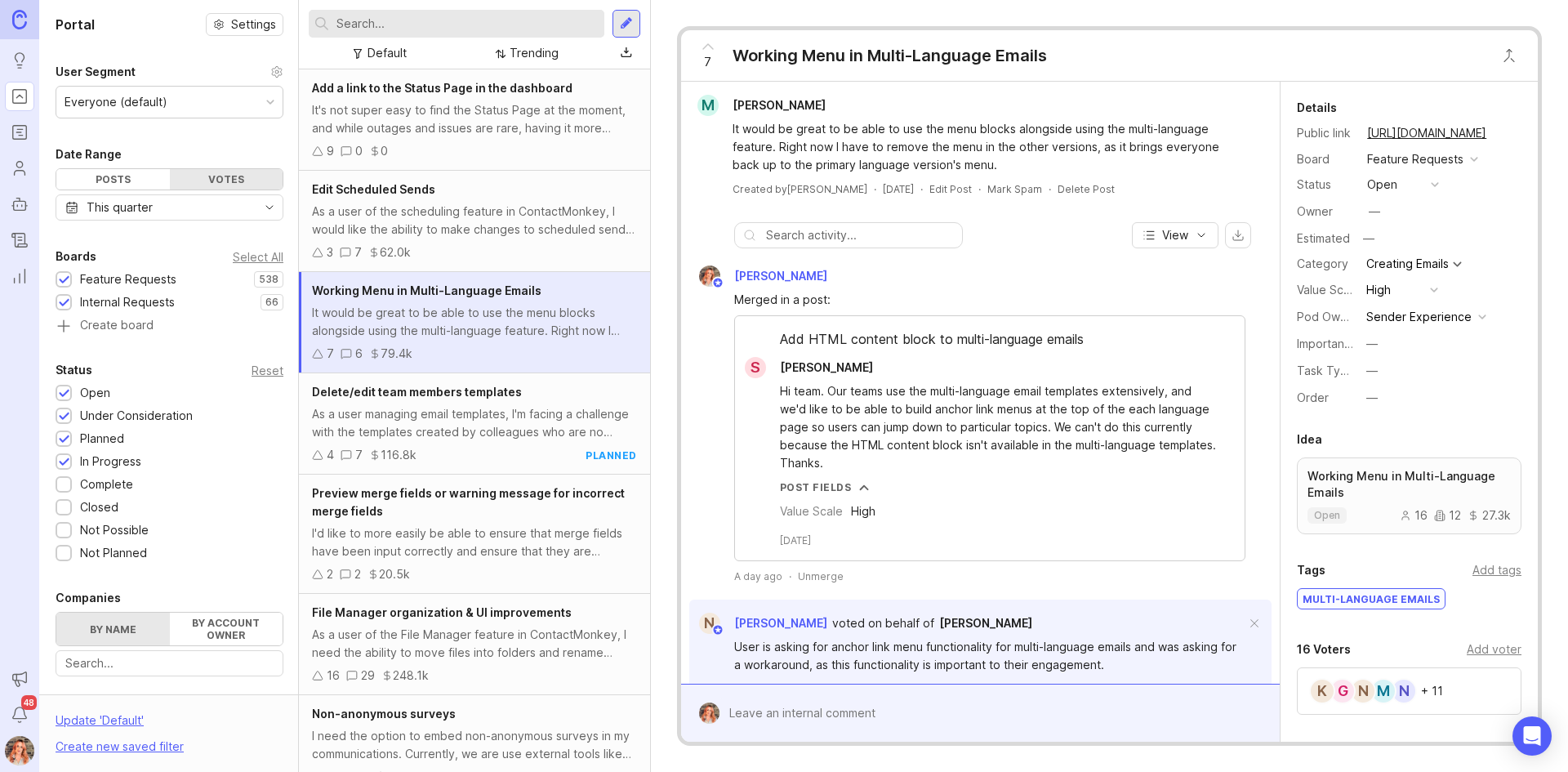
click at [1500, 137] on button "copy icon" at bounding box center [1502, 133] width 23 height 23
click at [417, 217] on div "As a user of the scheduling feature in ContactMonkey, I would like the ability …" at bounding box center [474, 220] width 325 height 36
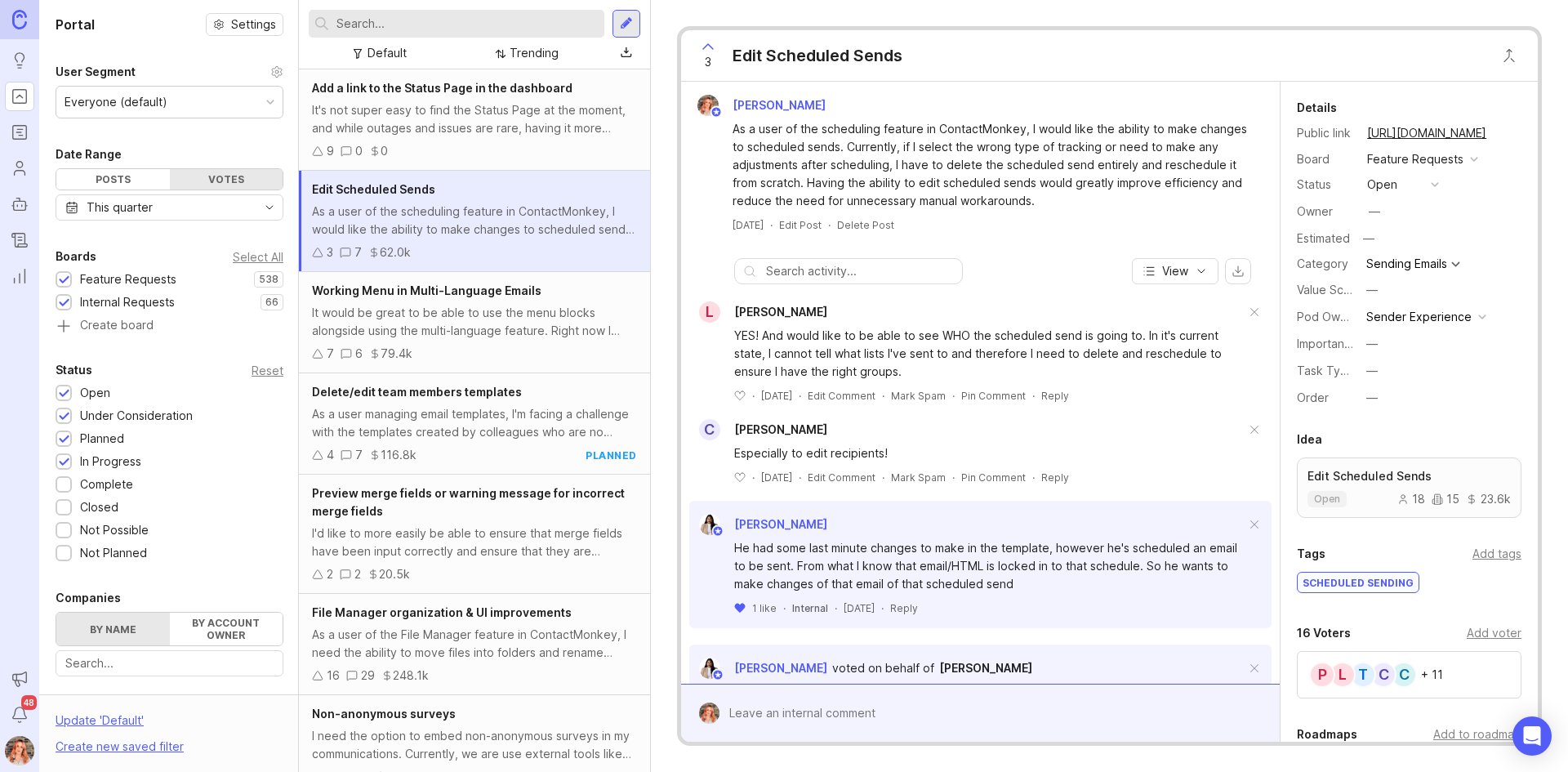
click at [1500, 133] on button "copy icon" at bounding box center [1502, 133] width 23 height 23
click at [397, 143] on div "9 0 0" at bounding box center [474, 150] width 325 height 18
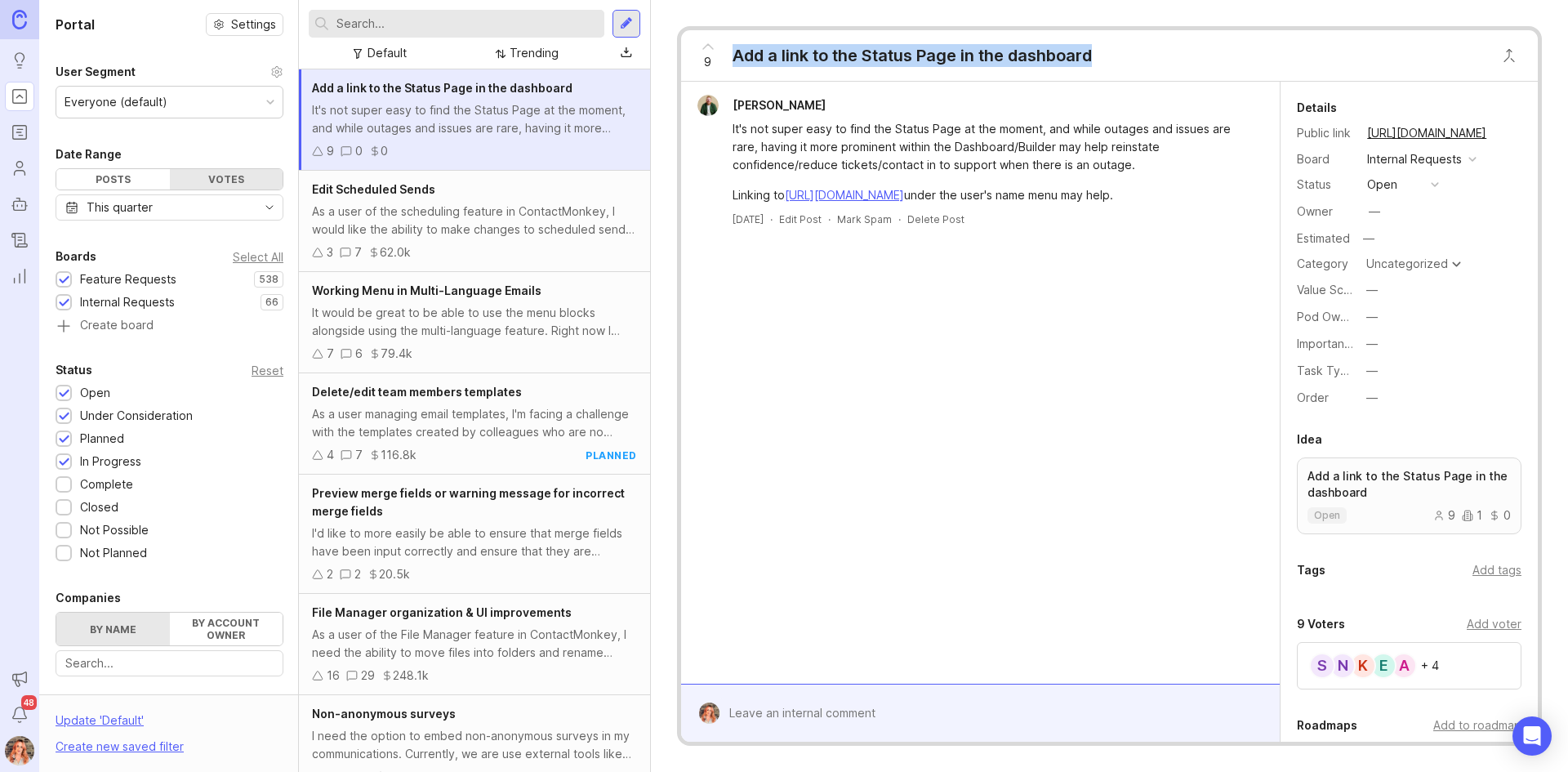
drag, startPoint x: 1106, startPoint y: 55, endPoint x: 716, endPoint y: 31, distance: 390.7
click at [716, 31] on div "9 Add a link to the Status Page in the dashboard" at bounding box center [1110, 56] width 857 height 51
copy div "Add a link to the Status Page in the dashboard"
drag, startPoint x: 1499, startPoint y: 131, endPoint x: 1407, endPoint y: 32, distance: 135.1
click at [1499, 131] on button "copy icon" at bounding box center [1502, 133] width 23 height 23
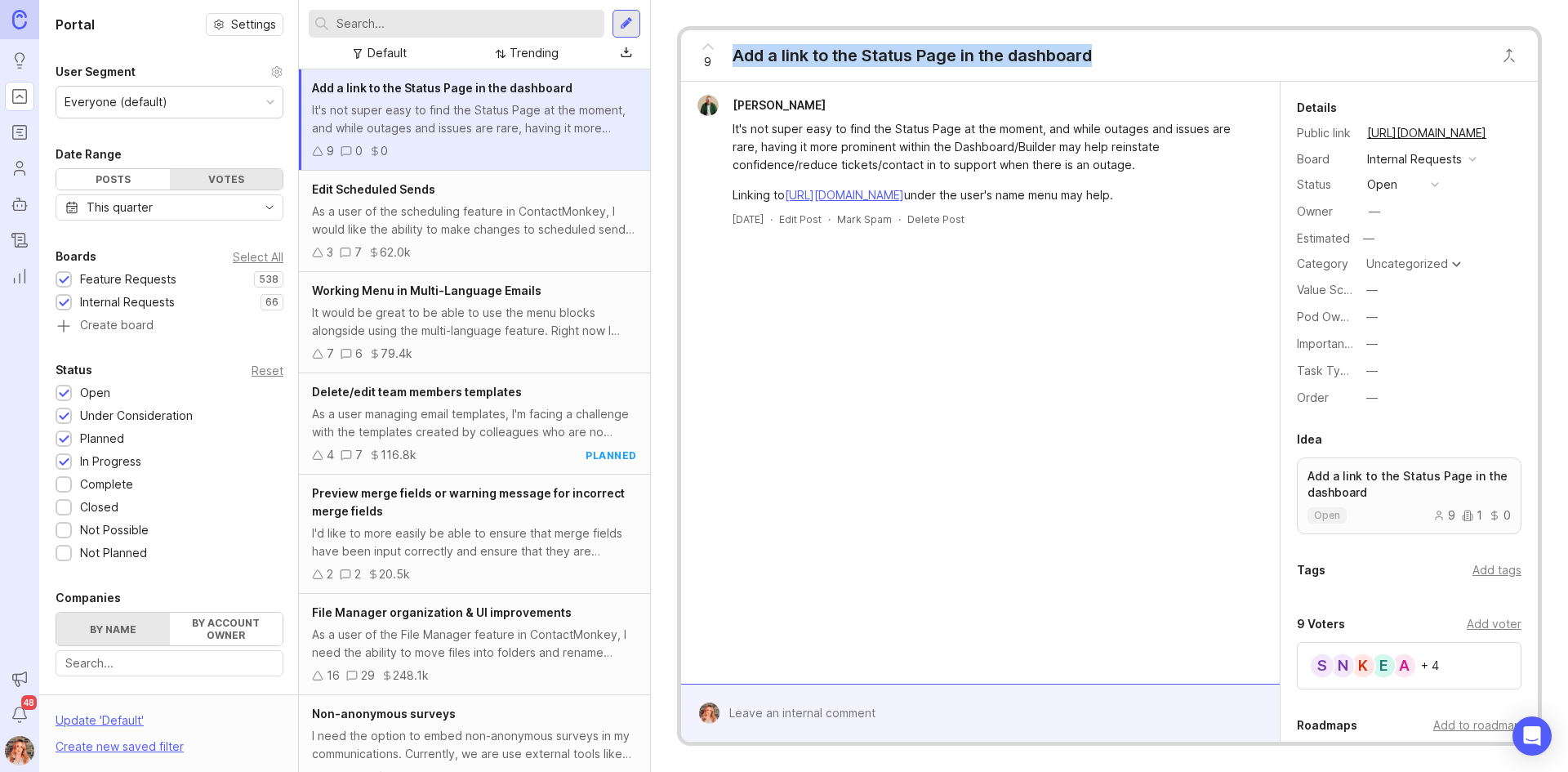
drag, startPoint x: 418, startPoint y: 330, endPoint x: 563, endPoint y: 328, distance: 145.0
click at [418, 330] on div "It would be great to be able to use the menu blocks alongside using the multi-l…" at bounding box center [474, 322] width 325 height 36
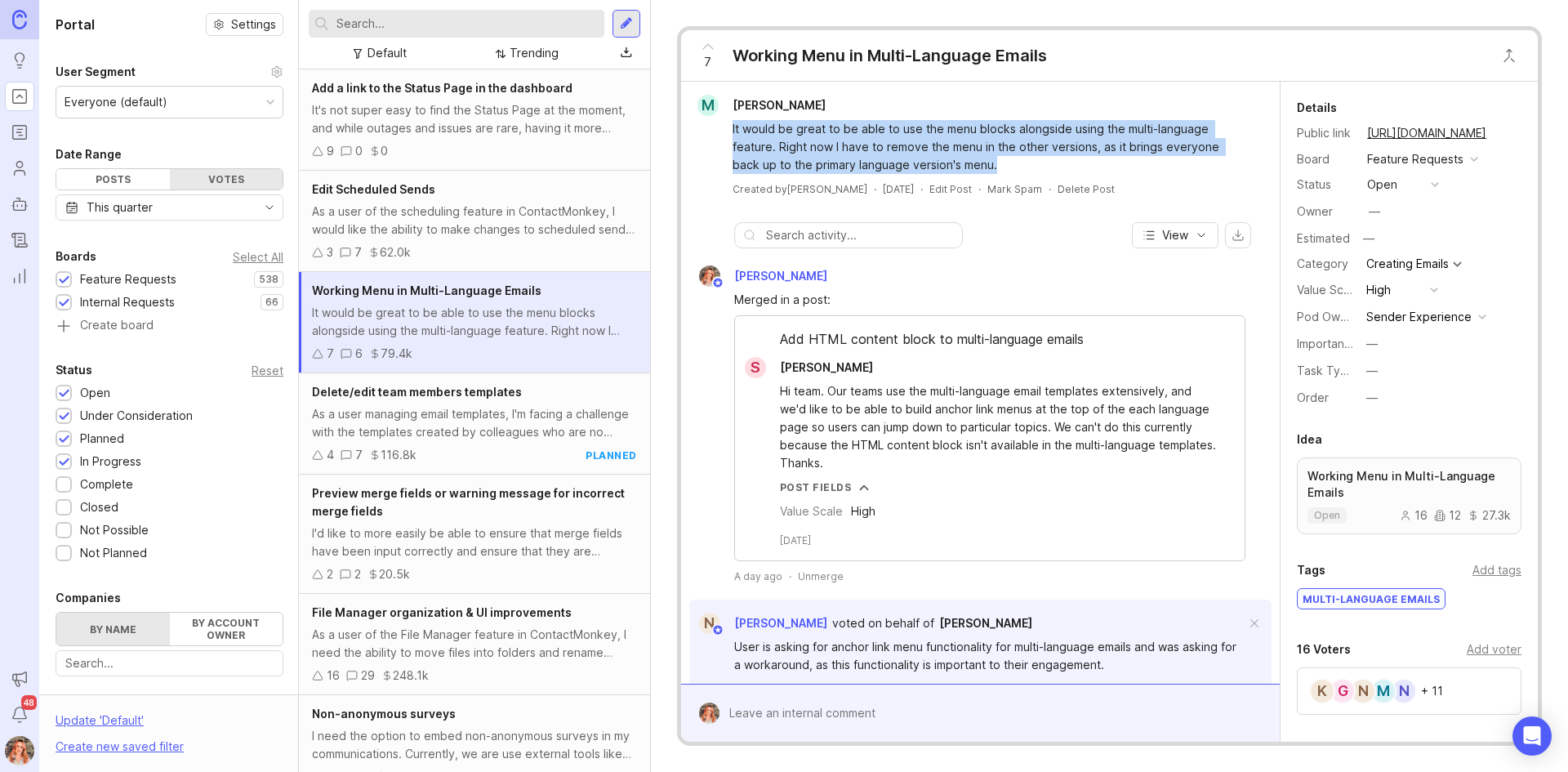
drag, startPoint x: 1020, startPoint y: 160, endPoint x: 732, endPoint y: 123, distance: 290.4
click at [732, 123] on div "It would be great to be able to use the menu blocks alongside using the multi-l…" at bounding box center [989, 147] width 515 height 54
copy div "It would be great to be able to use the menu blocks alongside using the multi-l…"
click at [437, 396] on span "Delete/edit team members templates" at bounding box center [417, 392] width 210 height 14
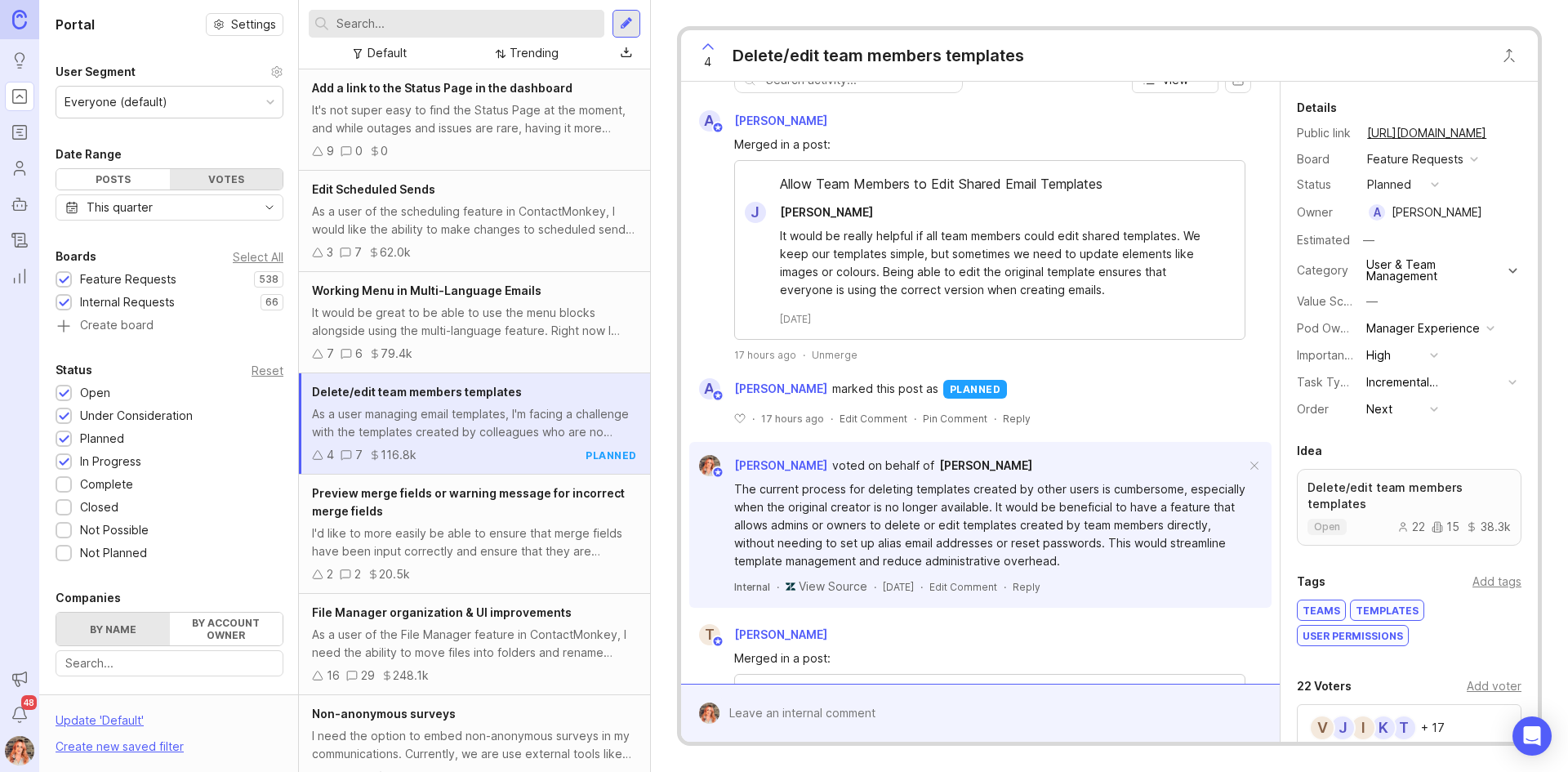
scroll to position [490, 0]
